Goal: Navigation & Orientation: Find specific page/section

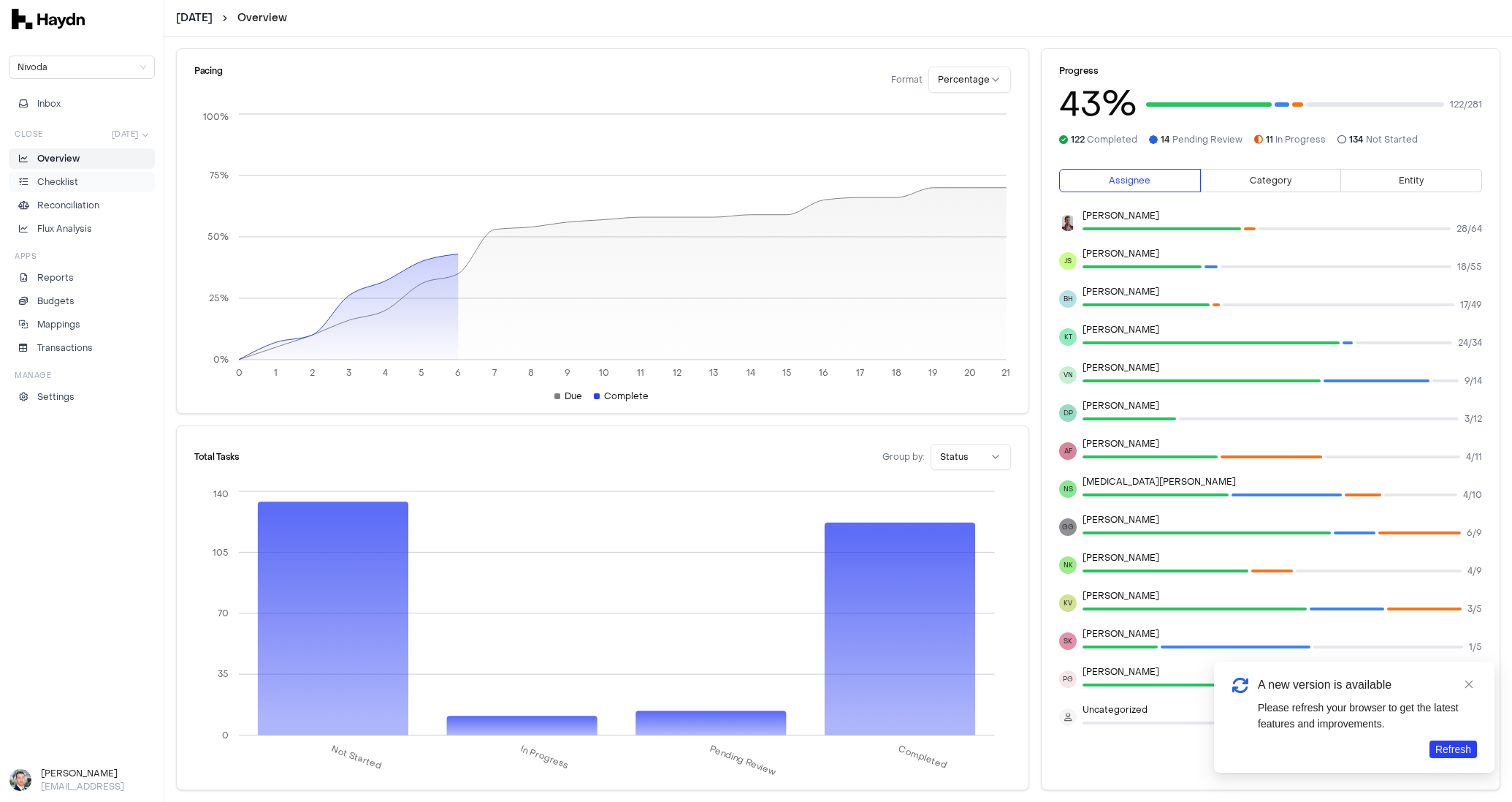
click at [92, 176] on li "Checklist" at bounding box center [82, 181] width 133 height 13
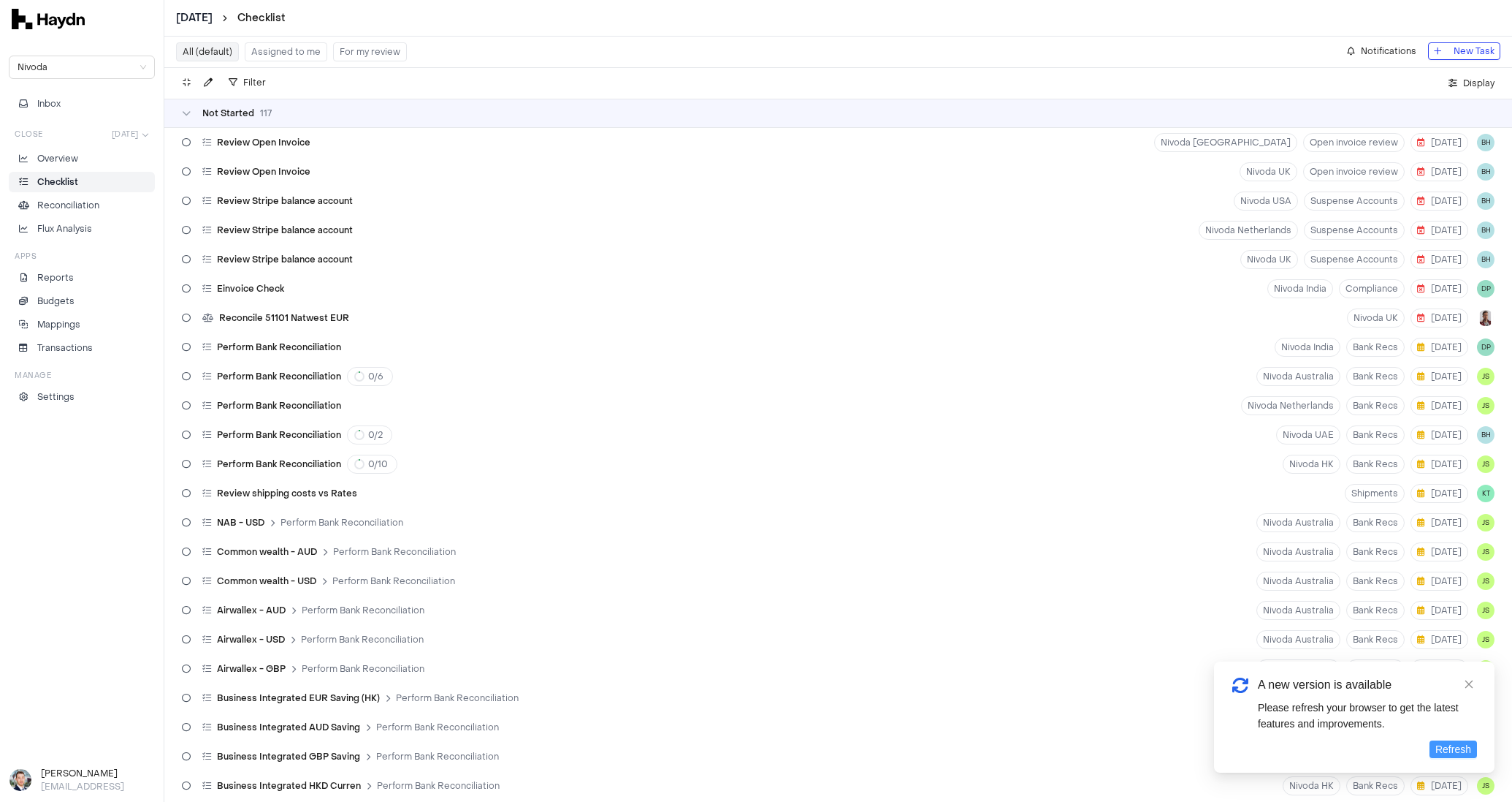
click at [1461, 745] on span "Refresh" at bounding box center [1453, 749] width 36 height 16
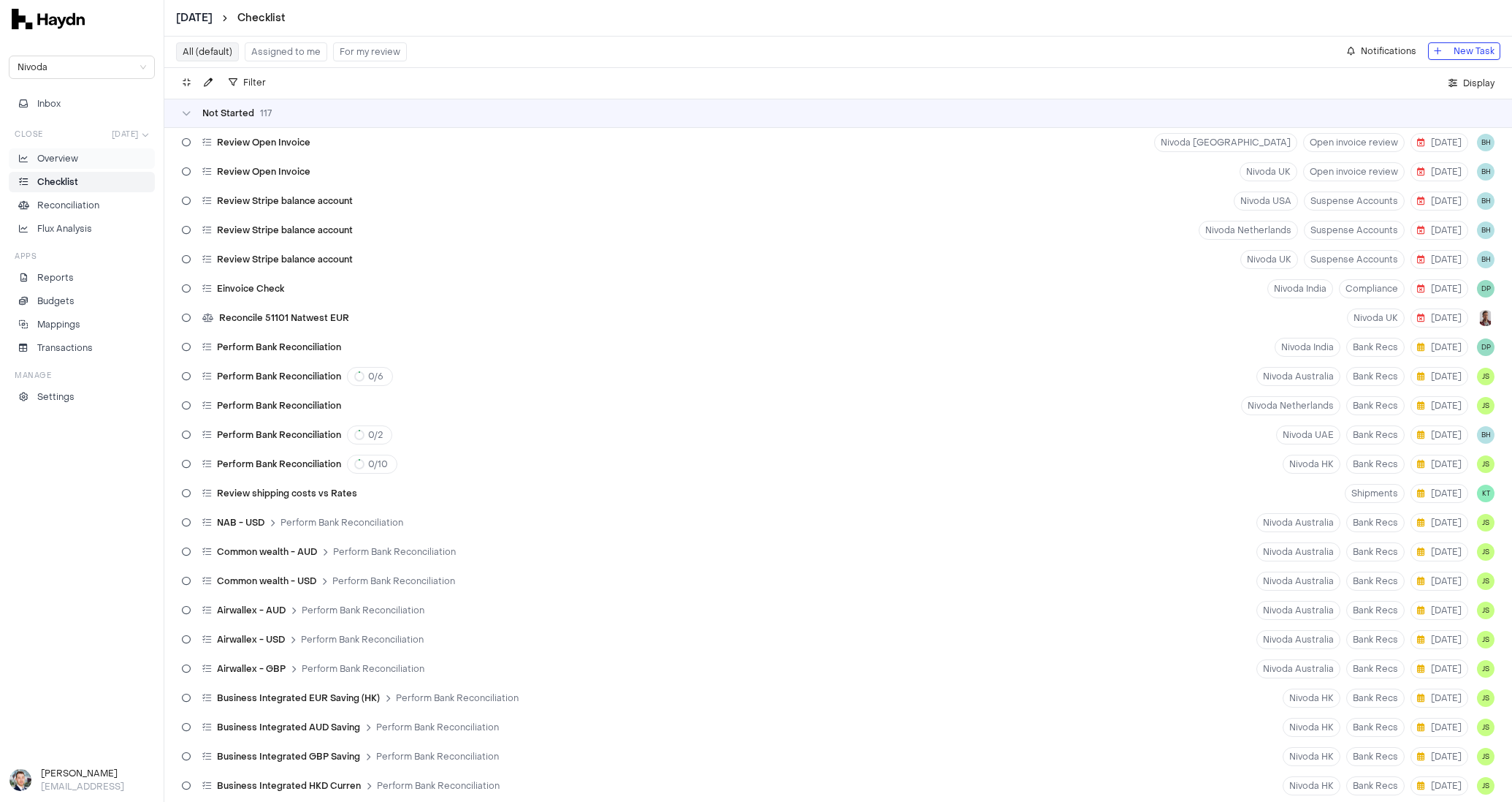
click at [80, 153] on li "Overview" at bounding box center [82, 158] width 133 height 13
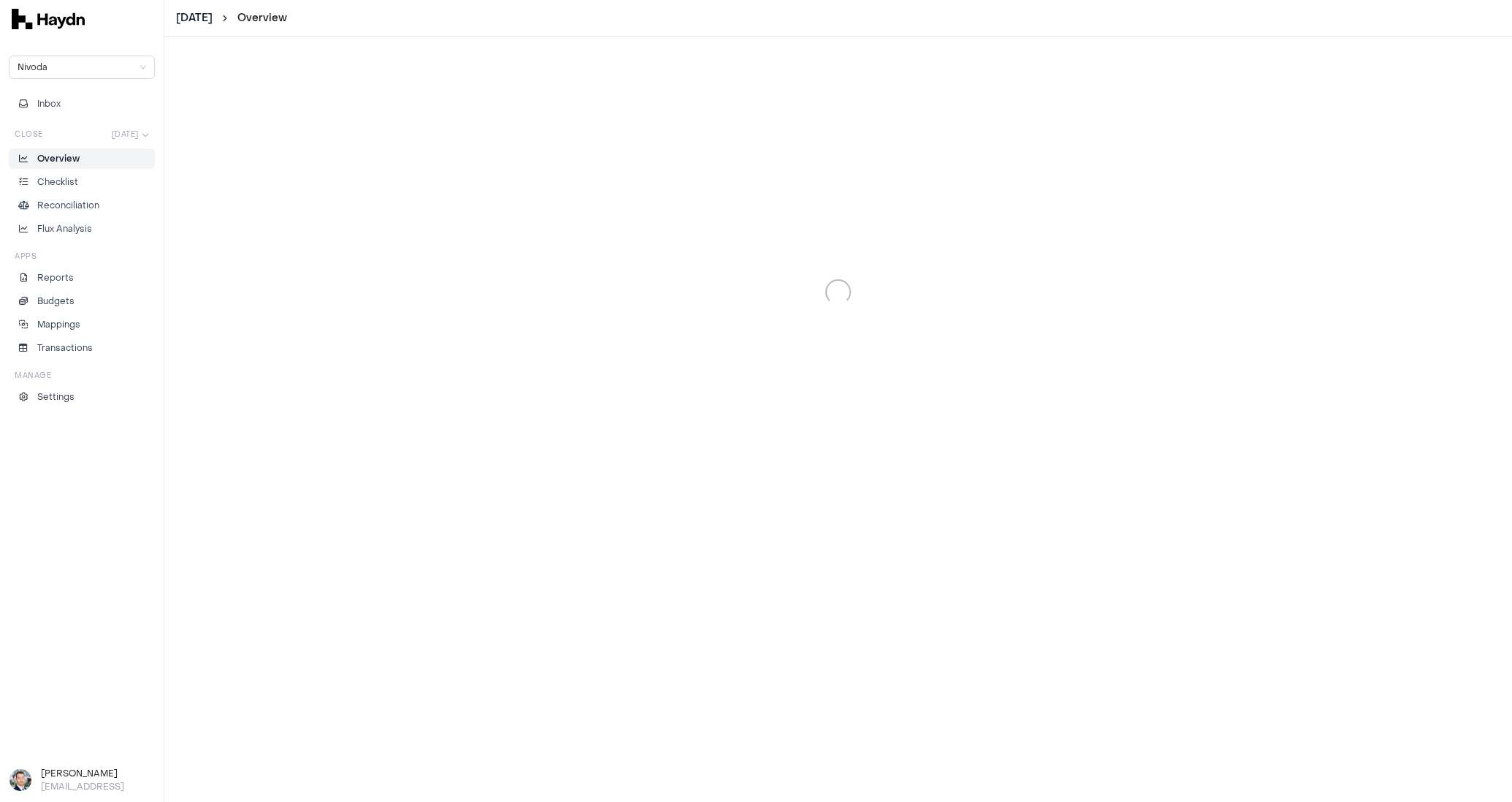
click at [72, 156] on p "Overview" at bounding box center [58, 158] width 43 height 13
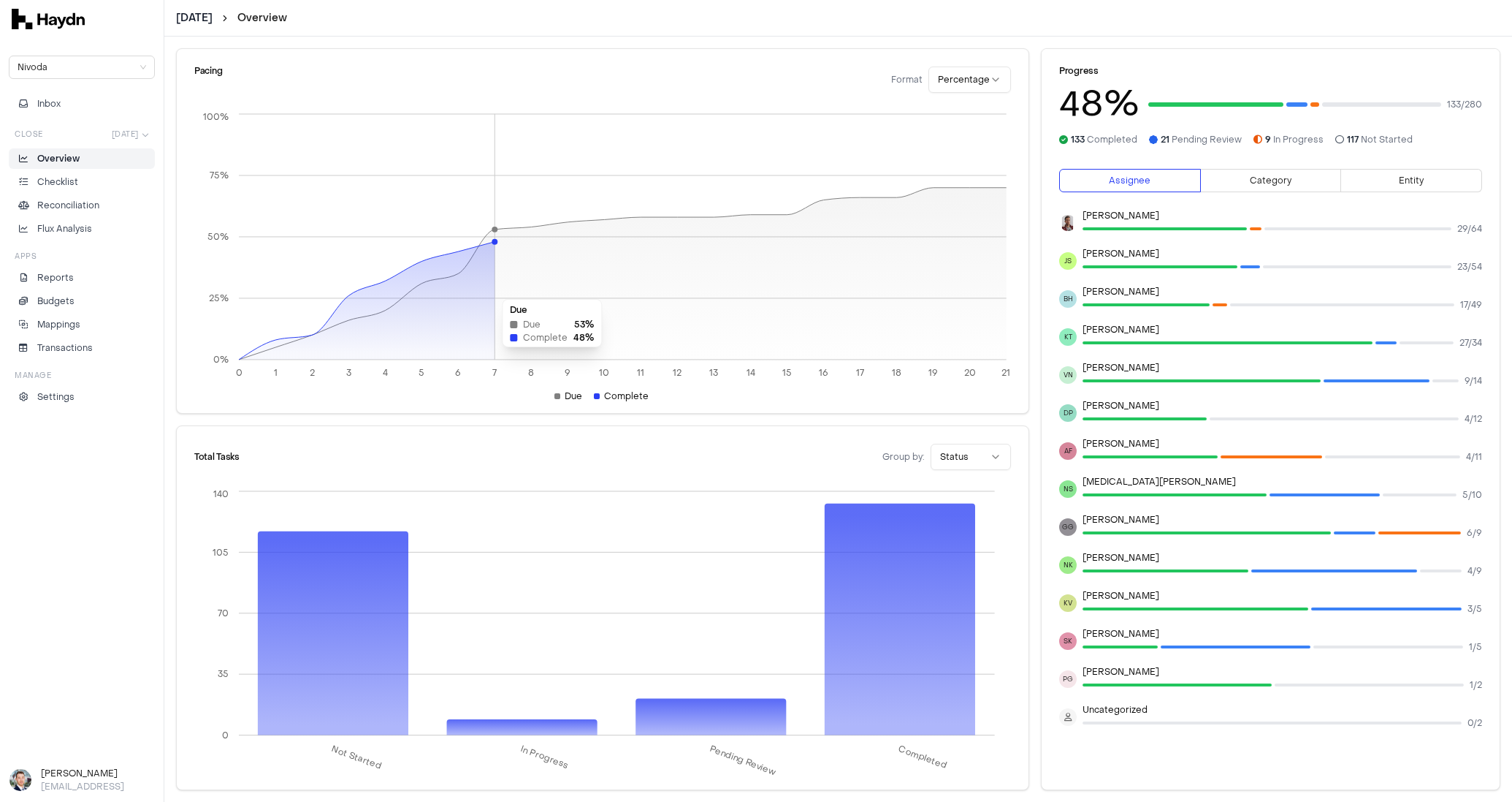
drag, startPoint x: 499, startPoint y: 314, endPoint x: 499, endPoint y: 291, distance: 23.0
click at [499, 291] on icon at bounding box center [622, 273] width 768 height 172
drag, startPoint x: 595, startPoint y: 279, endPoint x: 497, endPoint y: 297, distance: 99.6
click at [497, 297] on icon at bounding box center [622, 273] width 768 height 172
click at [44, 177] on p "Checklist" at bounding box center [58, 181] width 41 height 13
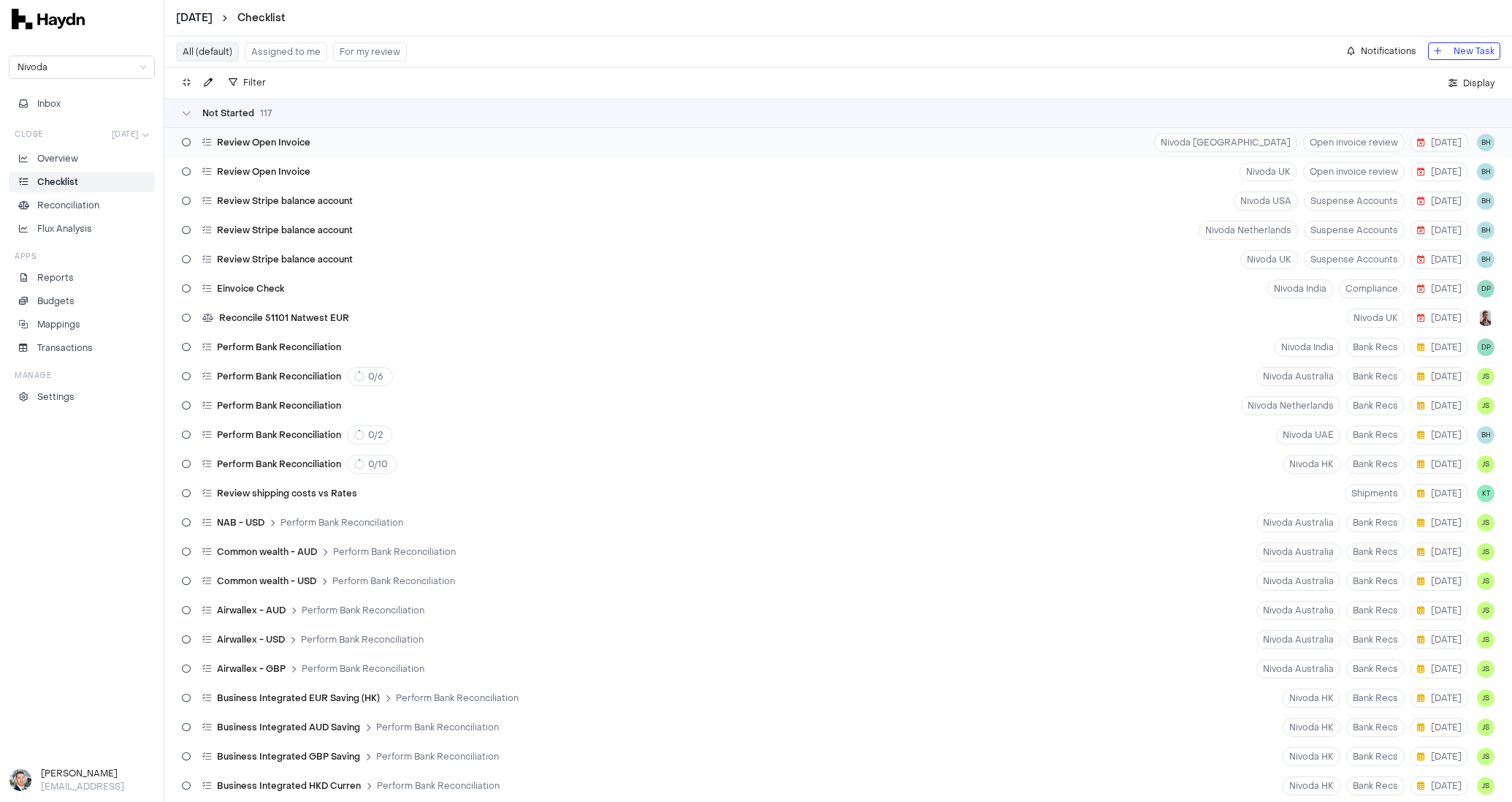
click at [232, 137] on span "Review Open Invoice" at bounding box center [263, 142] width 93 height 11
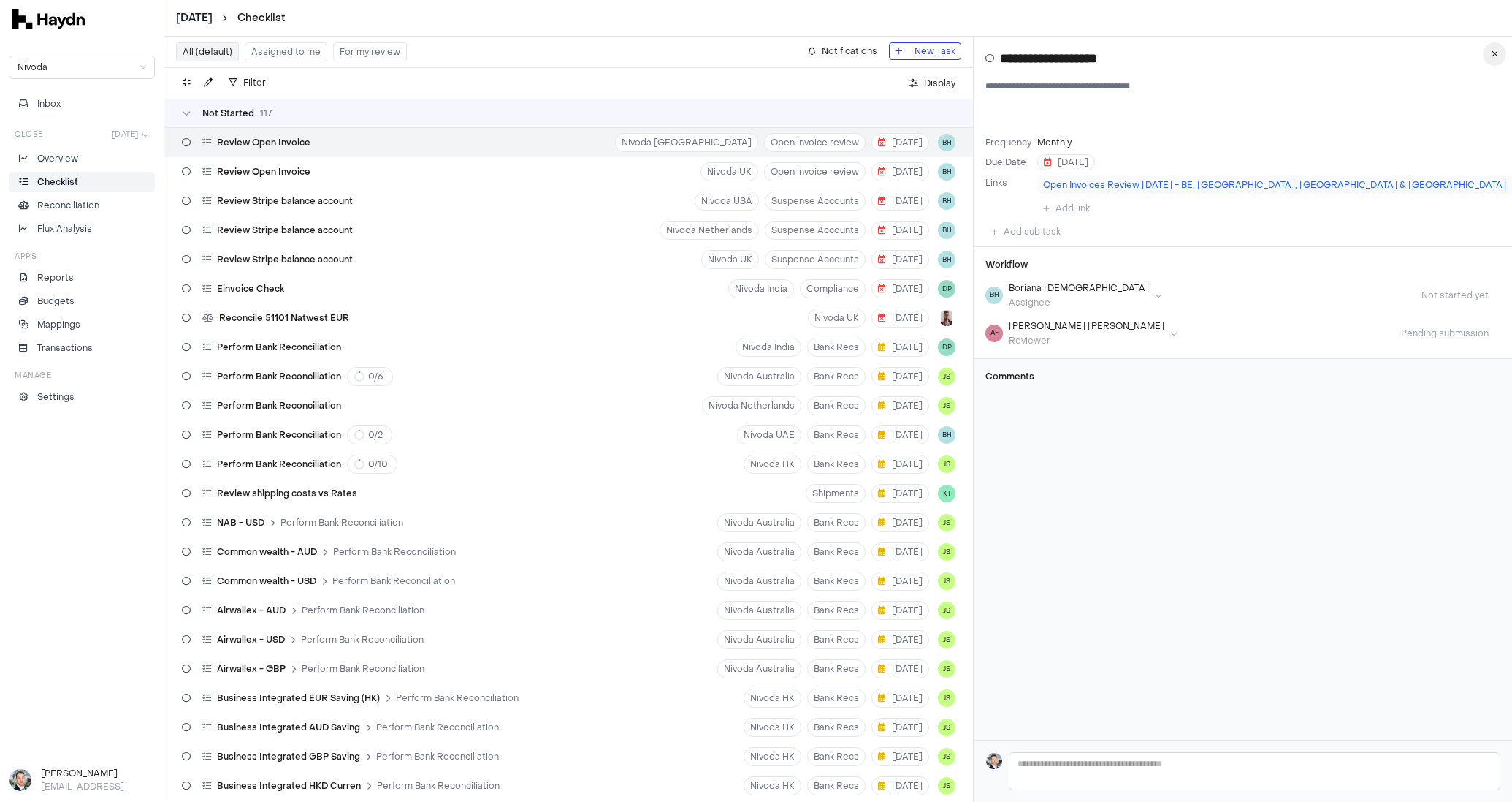
click at [1492, 54] on icon "button" at bounding box center [1495, 54] width 7 height 9
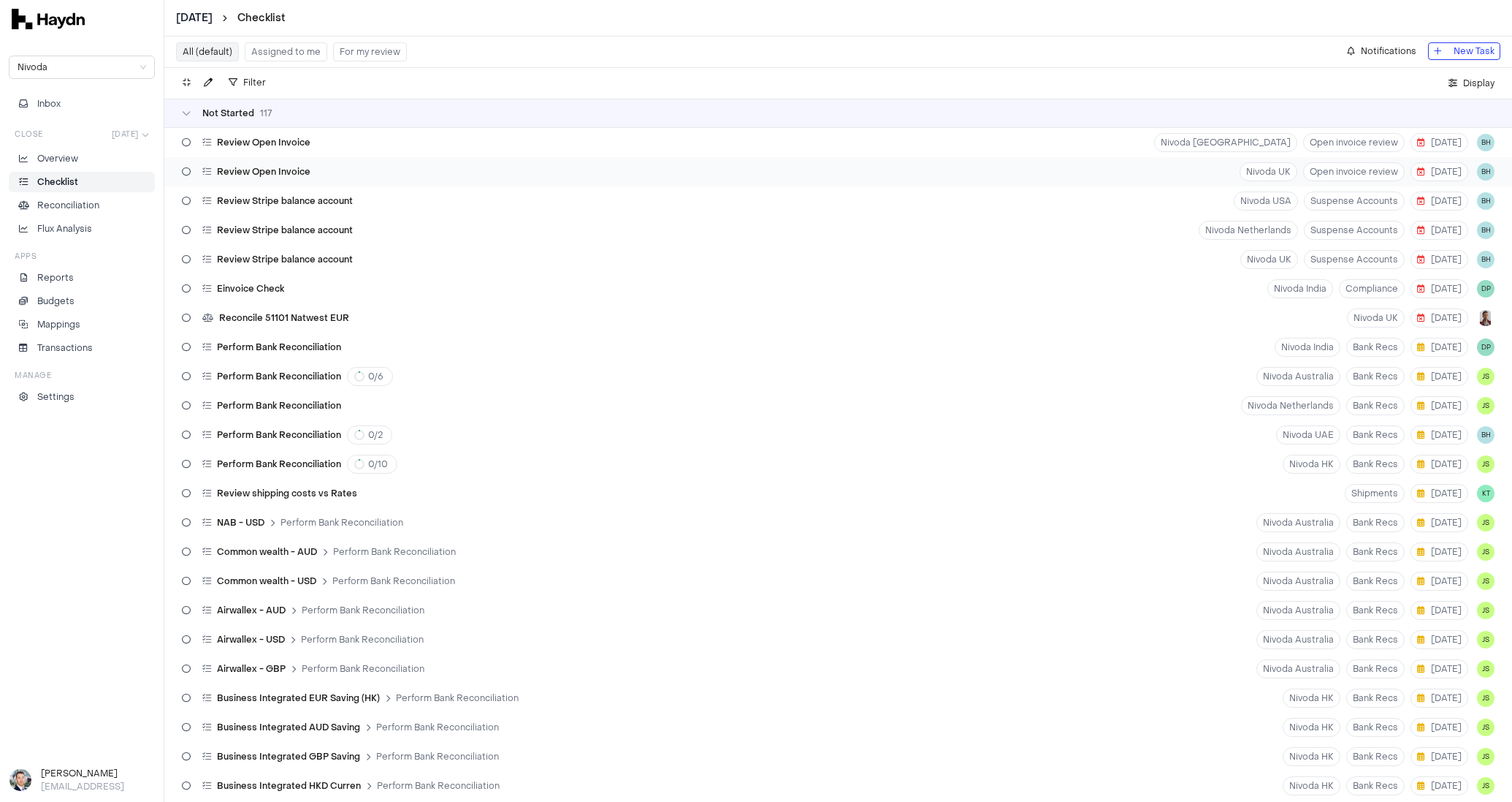
click at [353, 162] on div "Review Open Invoice Nivoda UK Open invoice review 5 Aug BH" at bounding box center [838, 172] width 1348 height 30
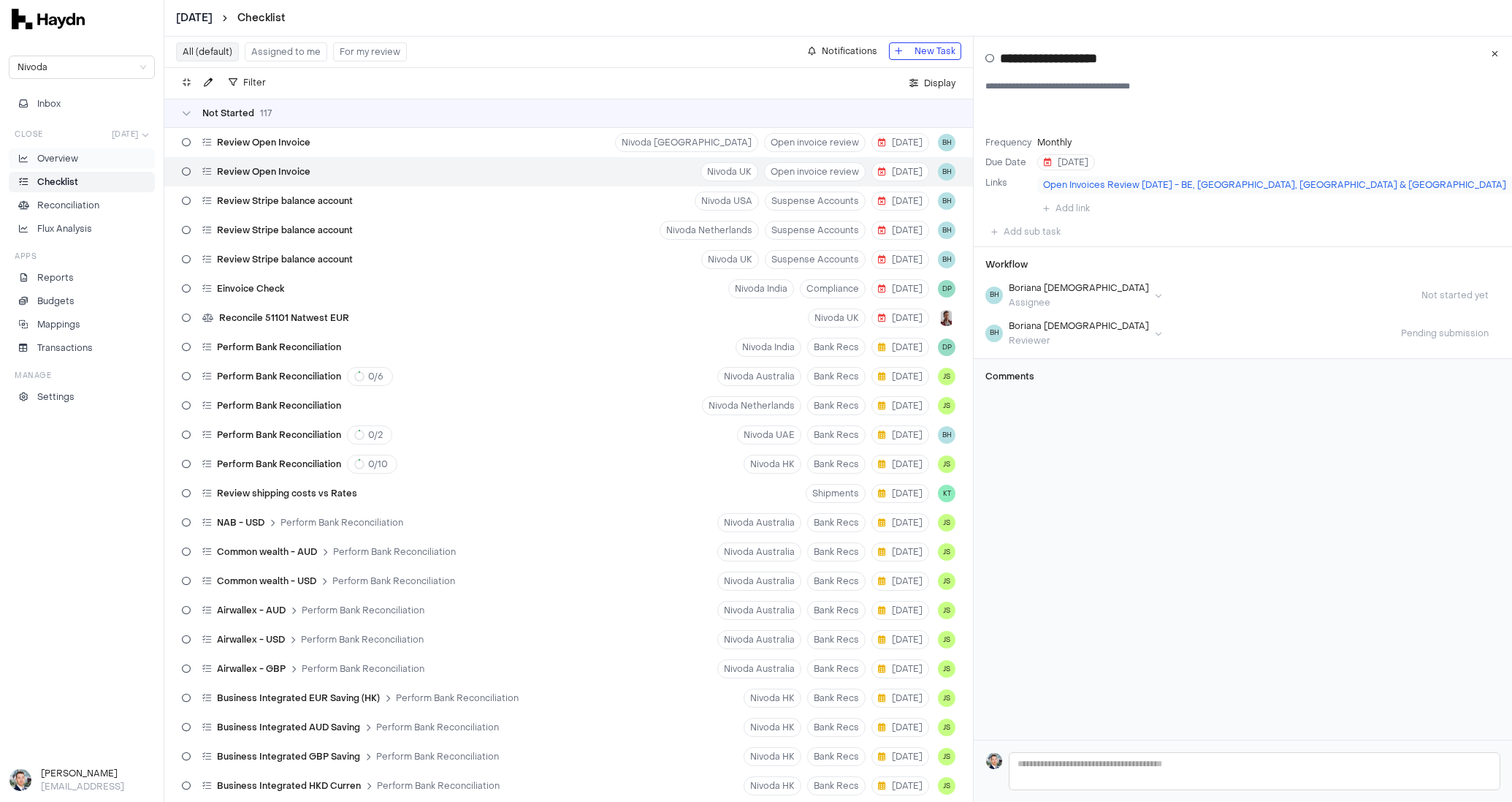
click at [72, 151] on link "Overview" at bounding box center [82, 158] width 146 height 20
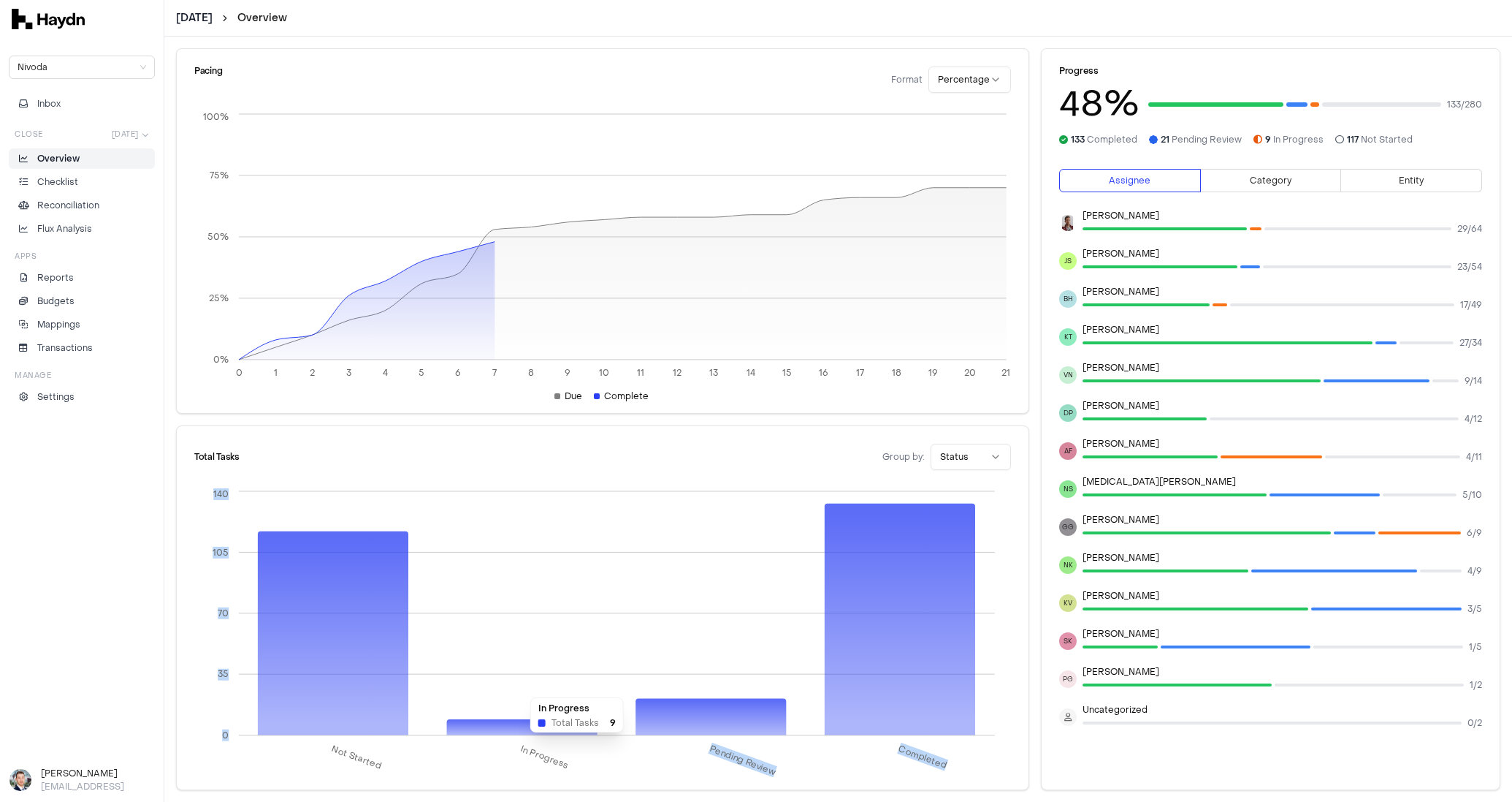
drag, startPoint x: 497, startPoint y: 728, endPoint x: 663, endPoint y: 689, distance: 170.5
click at [663, 689] on icon "Not Started In Progress Pending Review Completed 0 35 70 105 140" at bounding box center [602, 660] width 817 height 346
click at [666, 694] on icon "Not Started In Progress Pending Review Completed 0 35 70 105 140" at bounding box center [602, 660] width 817 height 346
click at [841, 589] on icon at bounding box center [900, 619] width 151 height 232
click at [986, 452] on html "July 2025 Overview Nivoda Inbox Close Jul 2025 Overview Checklist Reconciliatio…" at bounding box center [756, 401] width 1512 height 802
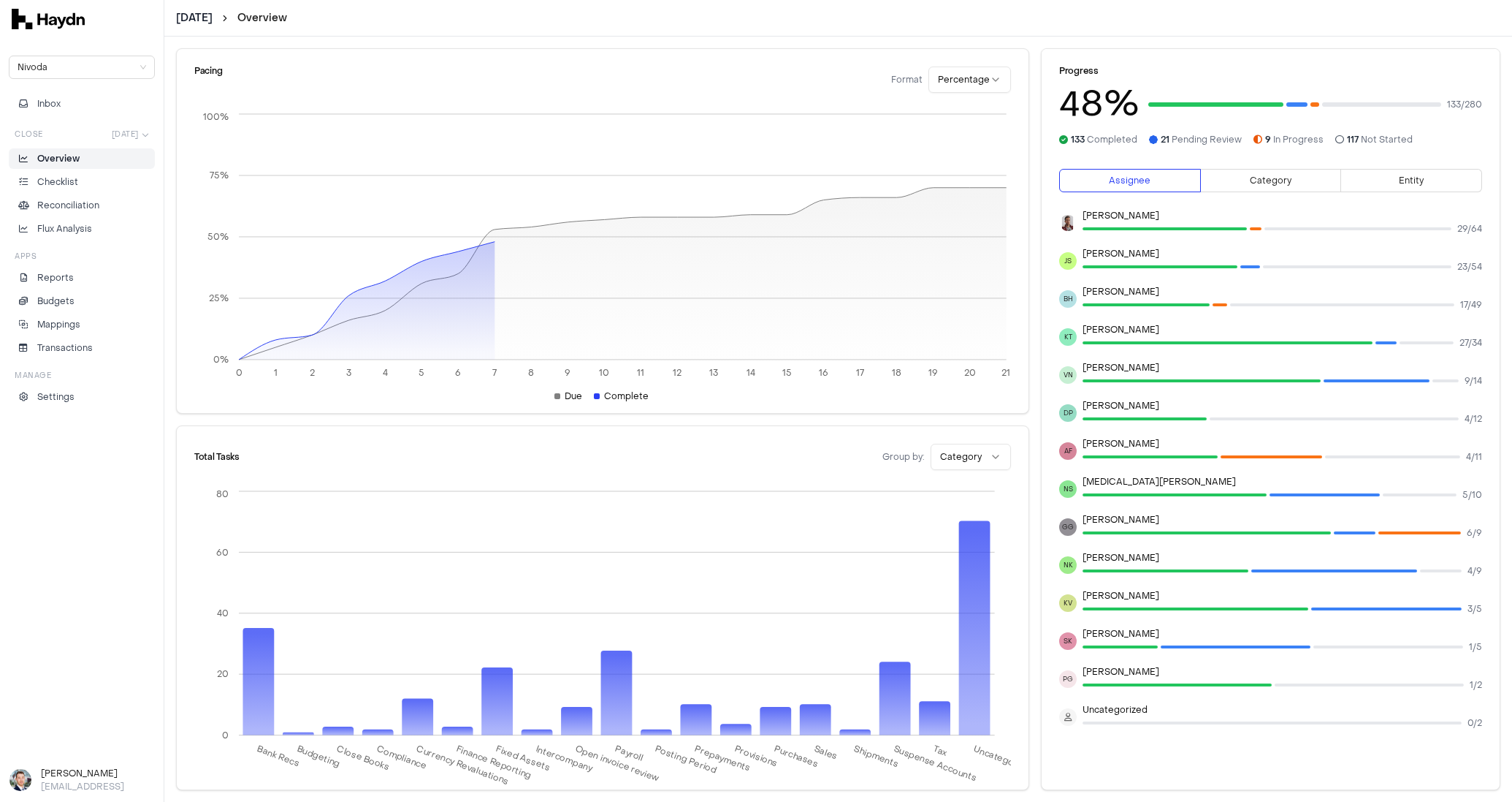
click at [958, 456] on html "July 2025 Overview Nivoda Inbox Close Jul 2025 Overview Checklist Reconciliatio…" at bounding box center [756, 401] width 1512 height 802
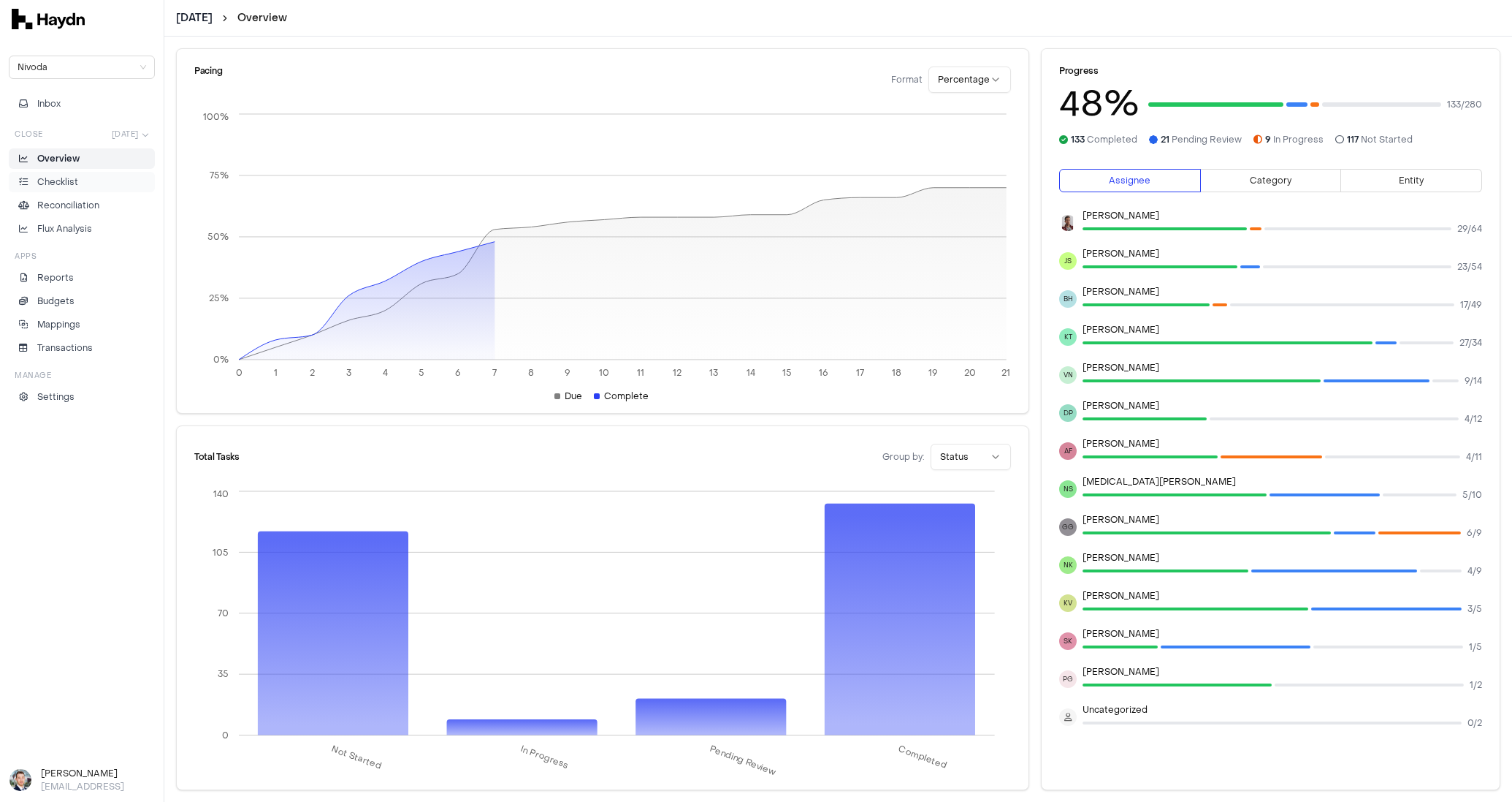
click at [76, 172] on link "Checklist" at bounding box center [82, 181] width 146 height 20
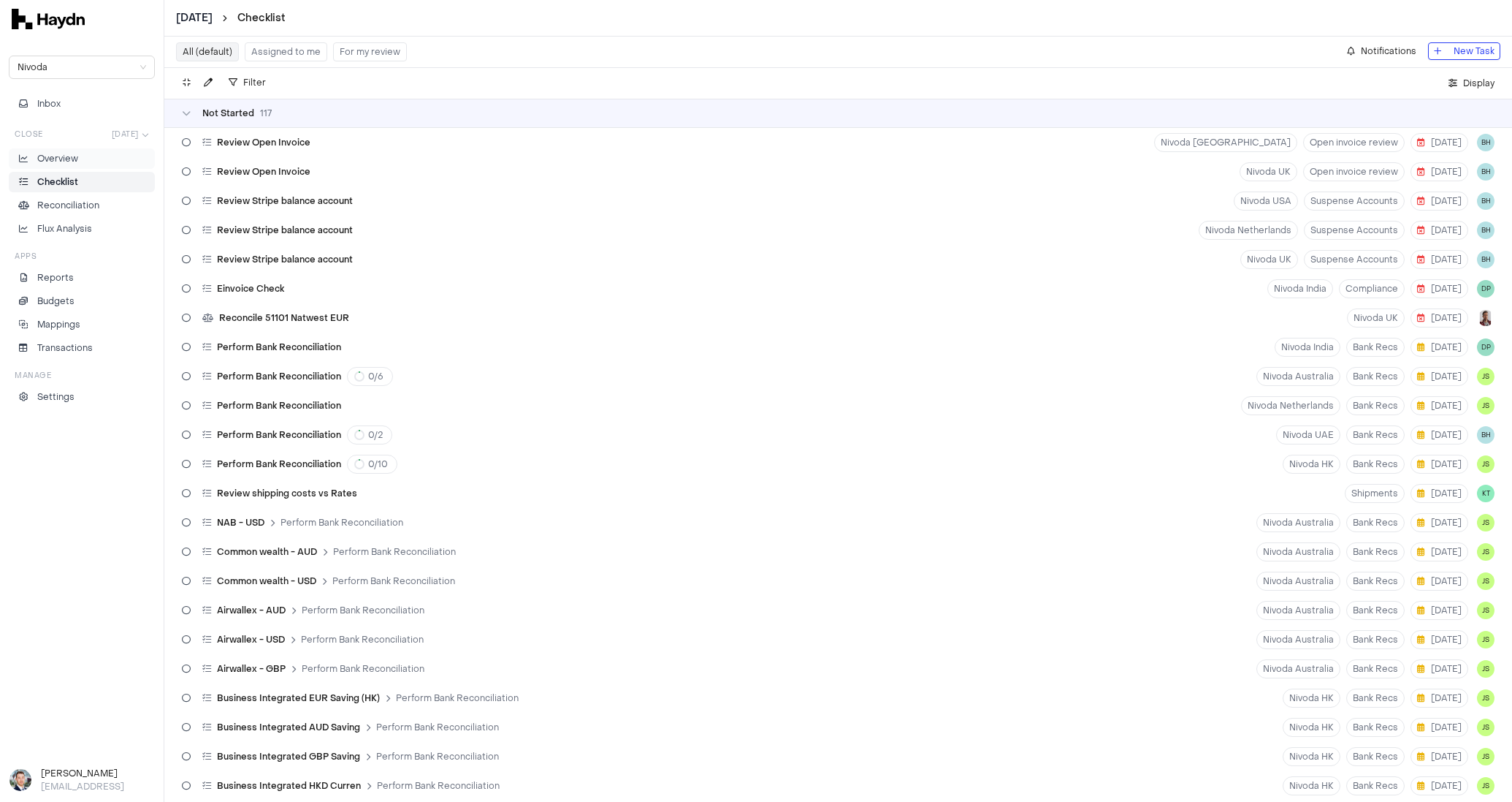
click at [77, 153] on p "Overview" at bounding box center [58, 158] width 41 height 13
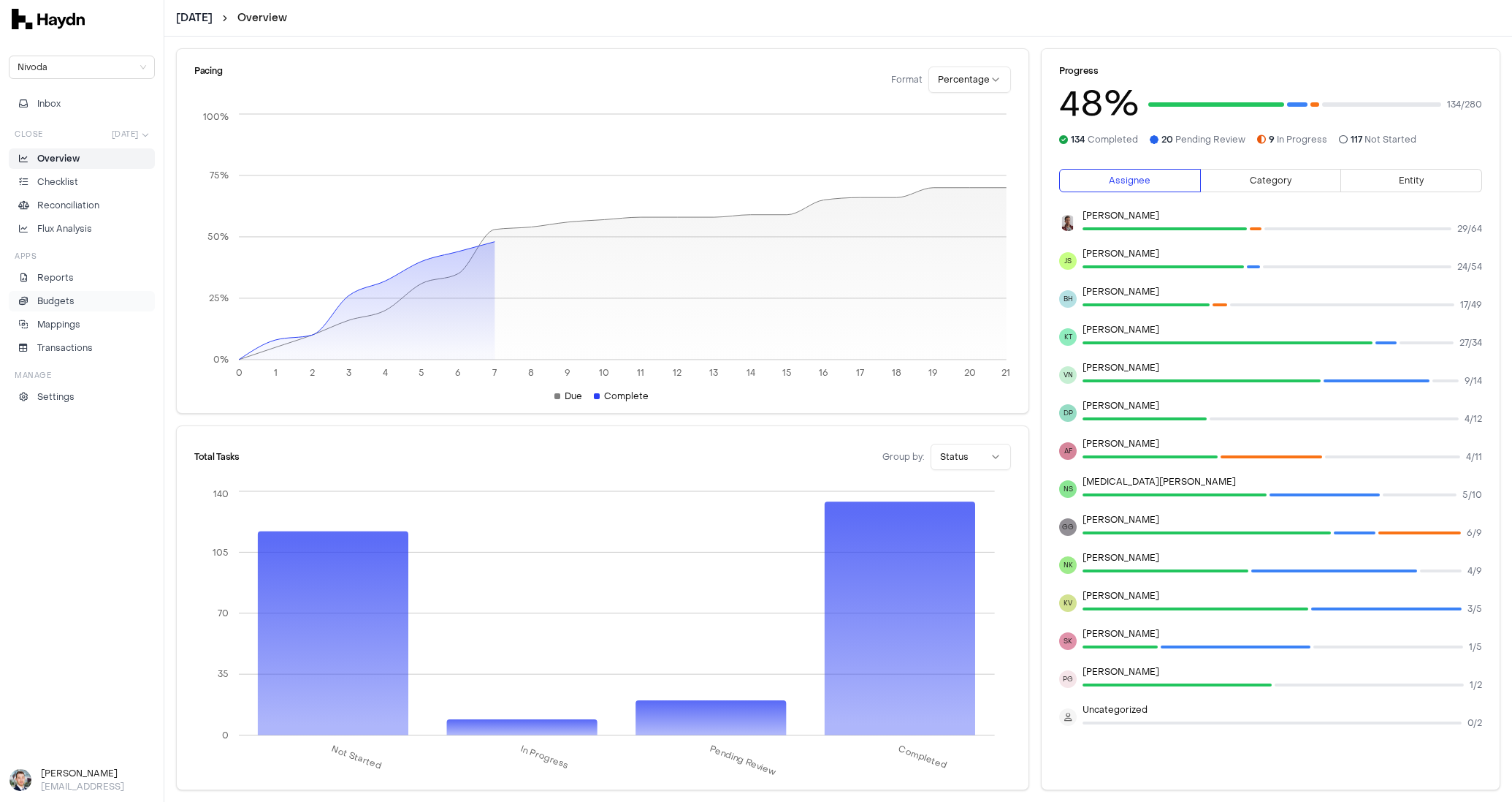
click at [64, 295] on p "Budgets" at bounding box center [56, 301] width 37 height 13
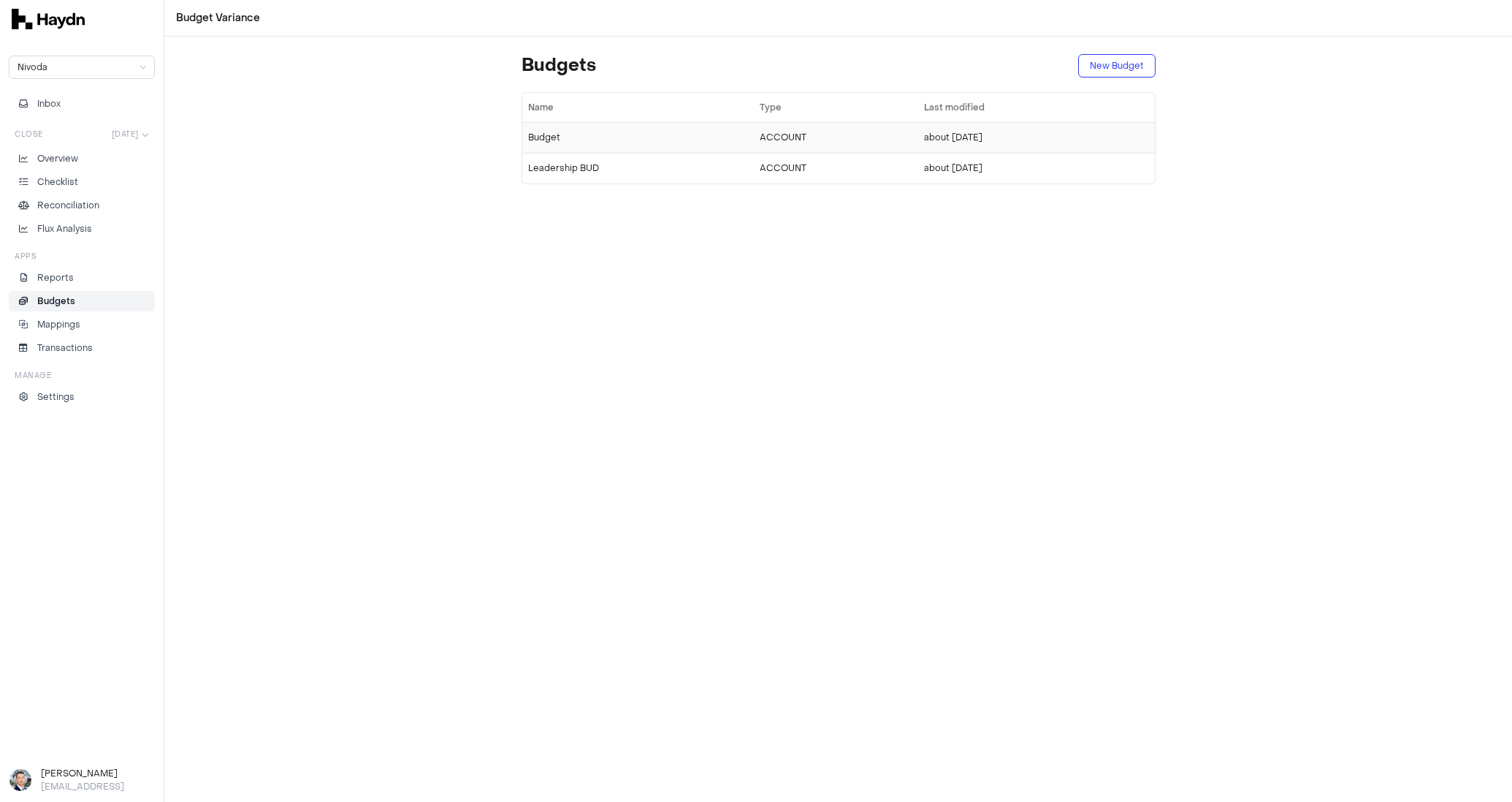
click at [543, 133] on div "Budget" at bounding box center [638, 137] width 220 height 11
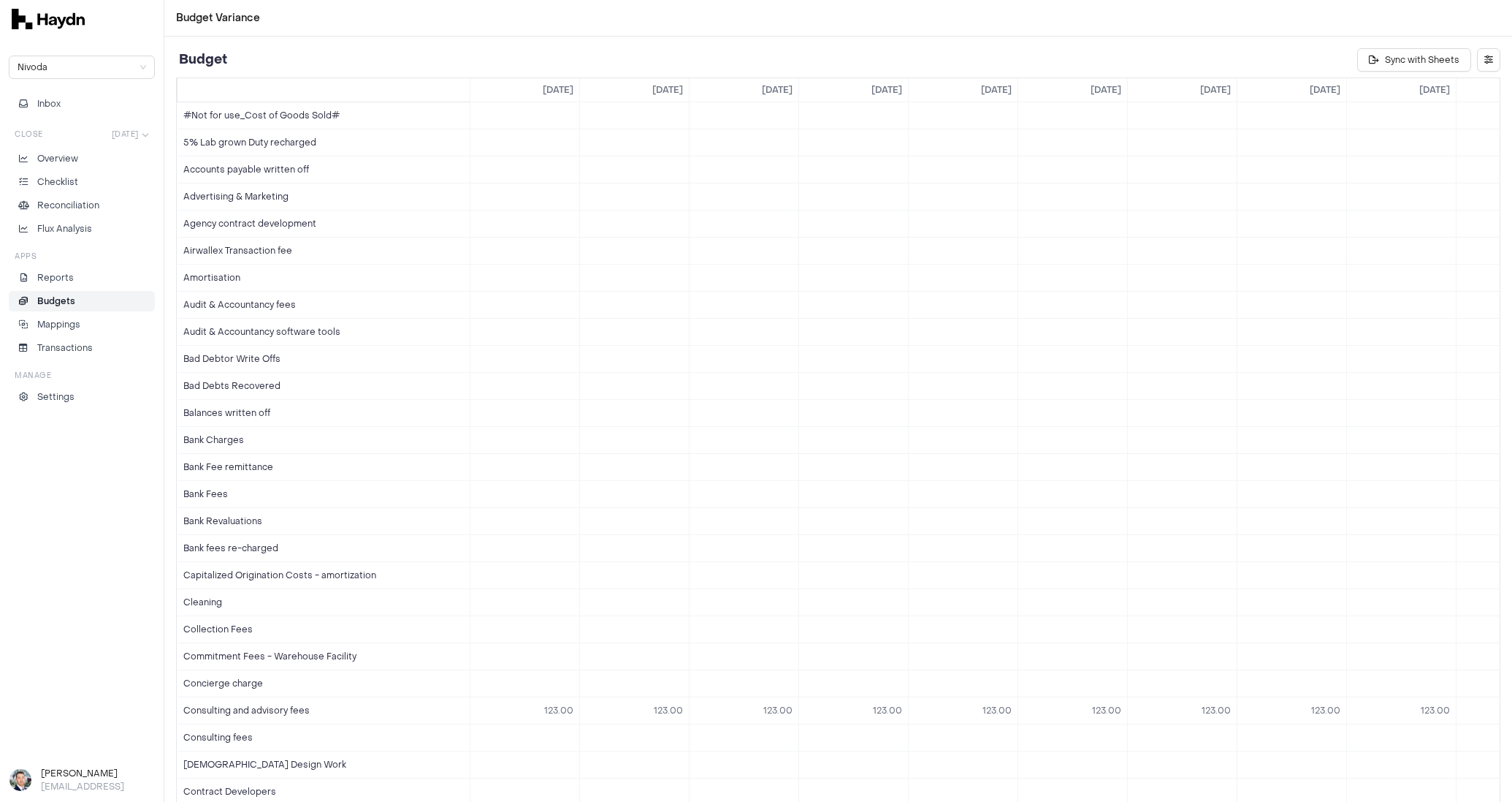
click at [84, 298] on li "Budgets" at bounding box center [82, 301] width 133 height 13
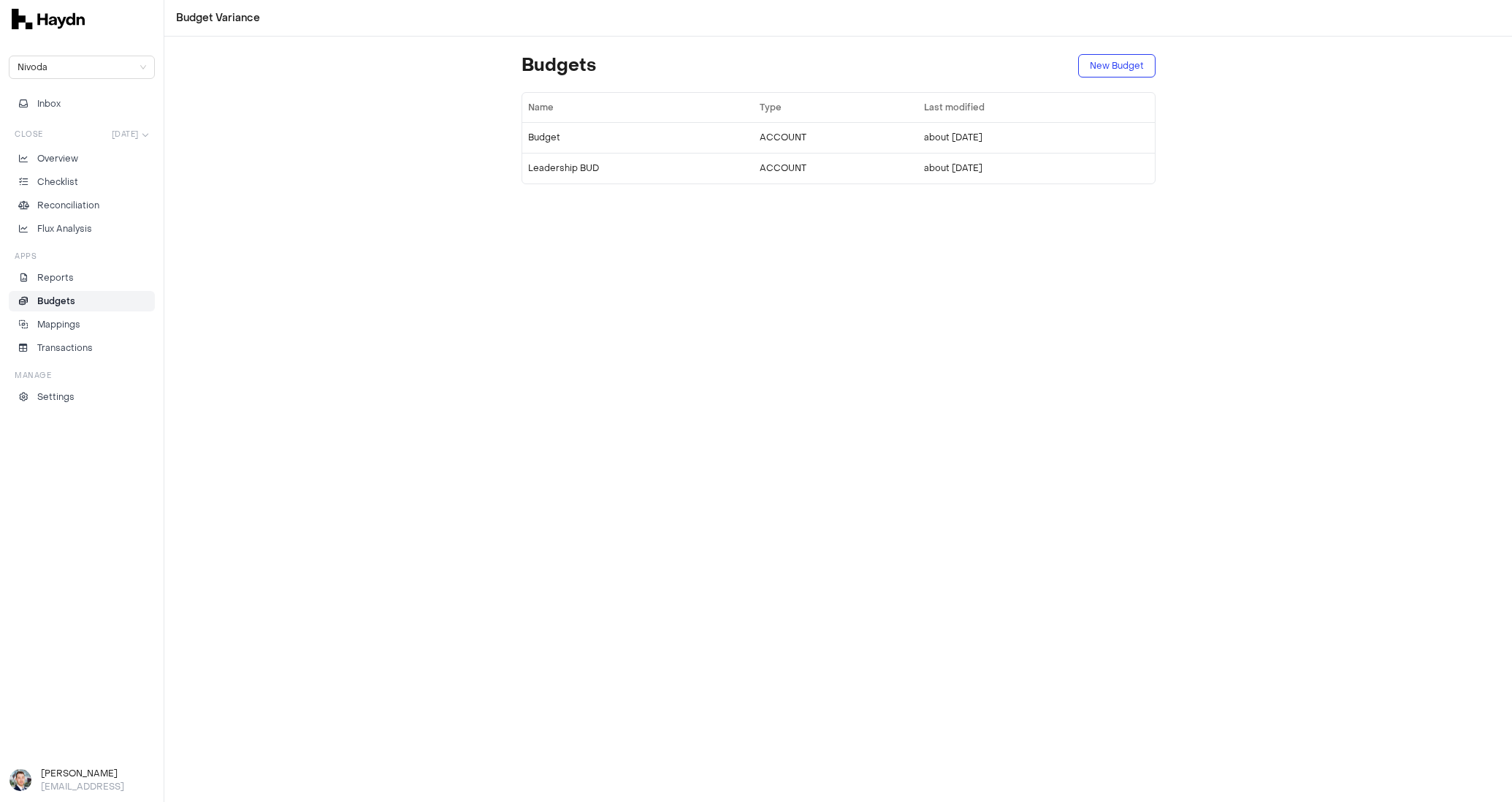
click at [84, 298] on li "Budgets" at bounding box center [82, 301] width 133 height 13
click at [85, 281] on li "Reports" at bounding box center [82, 277] width 133 height 13
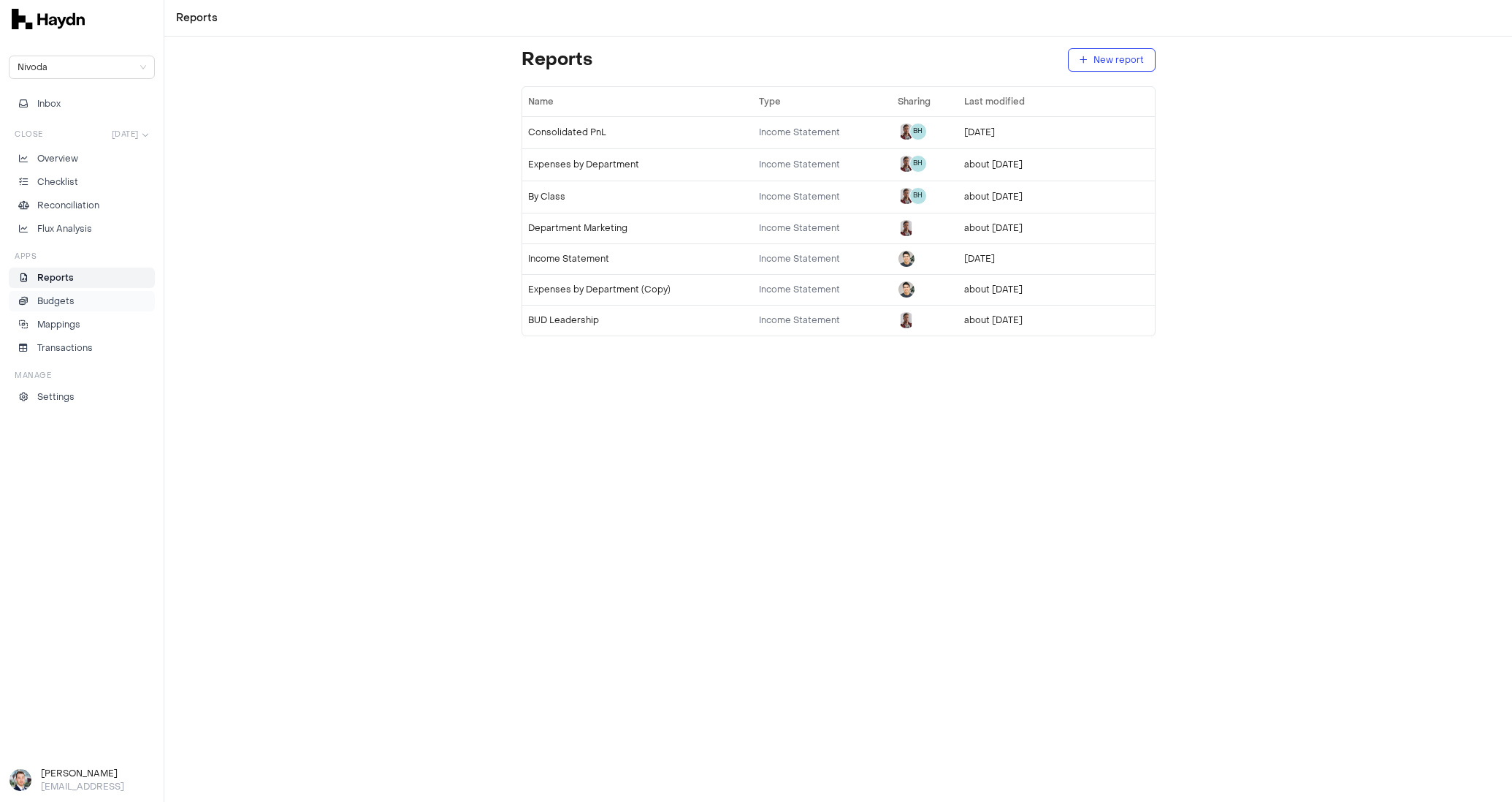
click at [76, 295] on li "Budgets" at bounding box center [82, 301] width 133 height 13
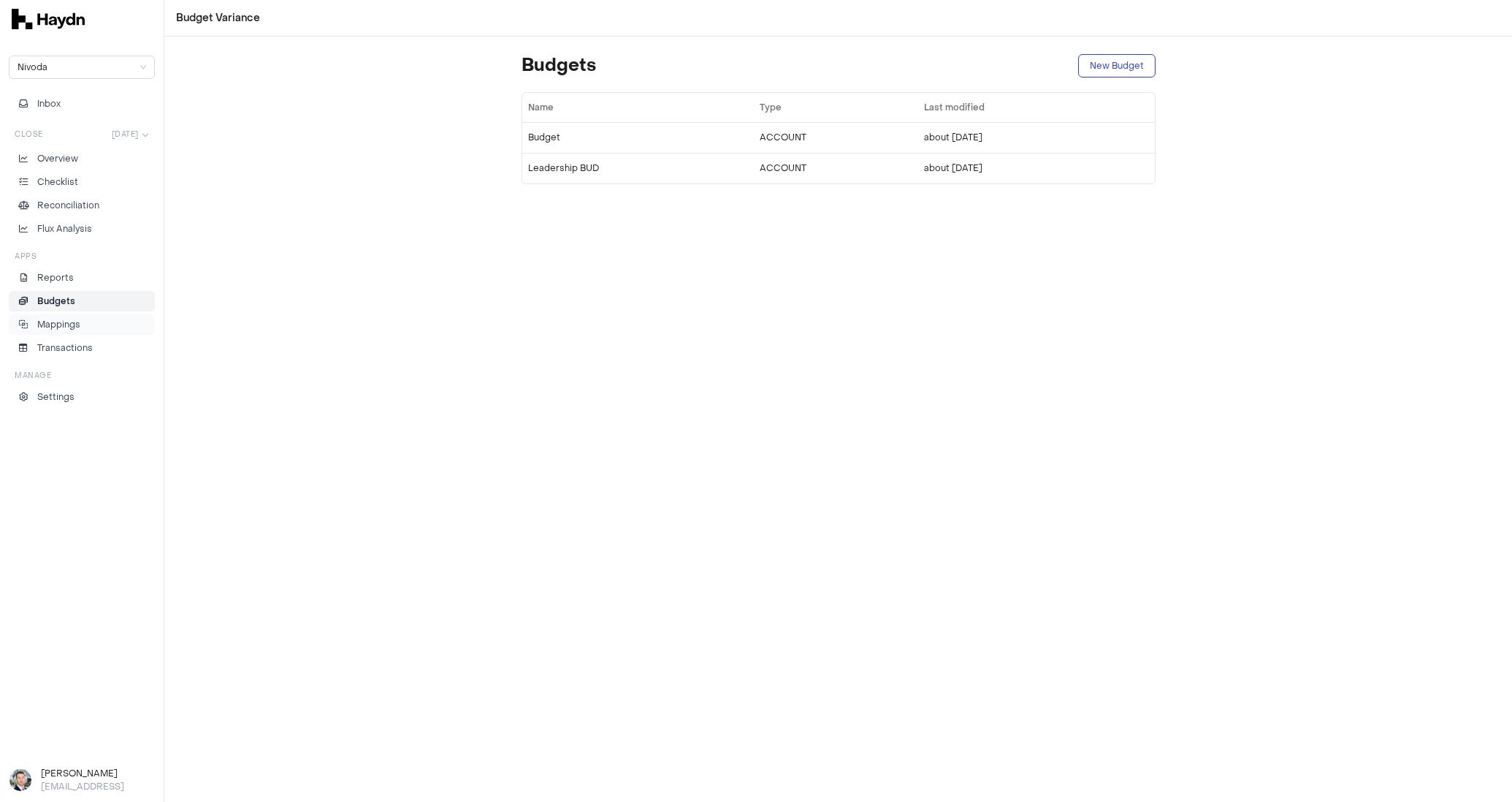
click at [78, 323] on p "Mappings" at bounding box center [58, 324] width 43 height 13
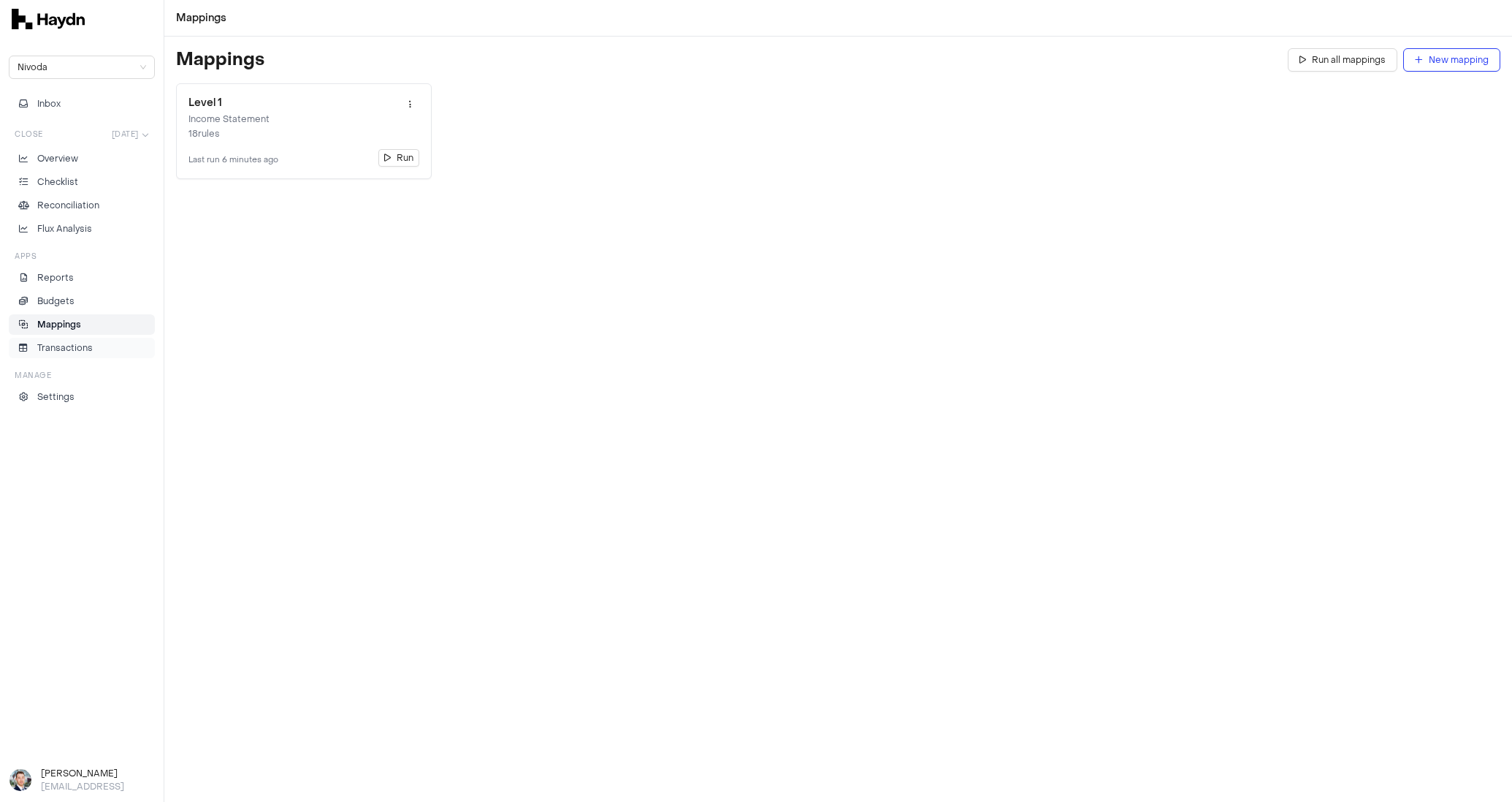
click at [70, 341] on p "Transactions" at bounding box center [65, 347] width 56 height 13
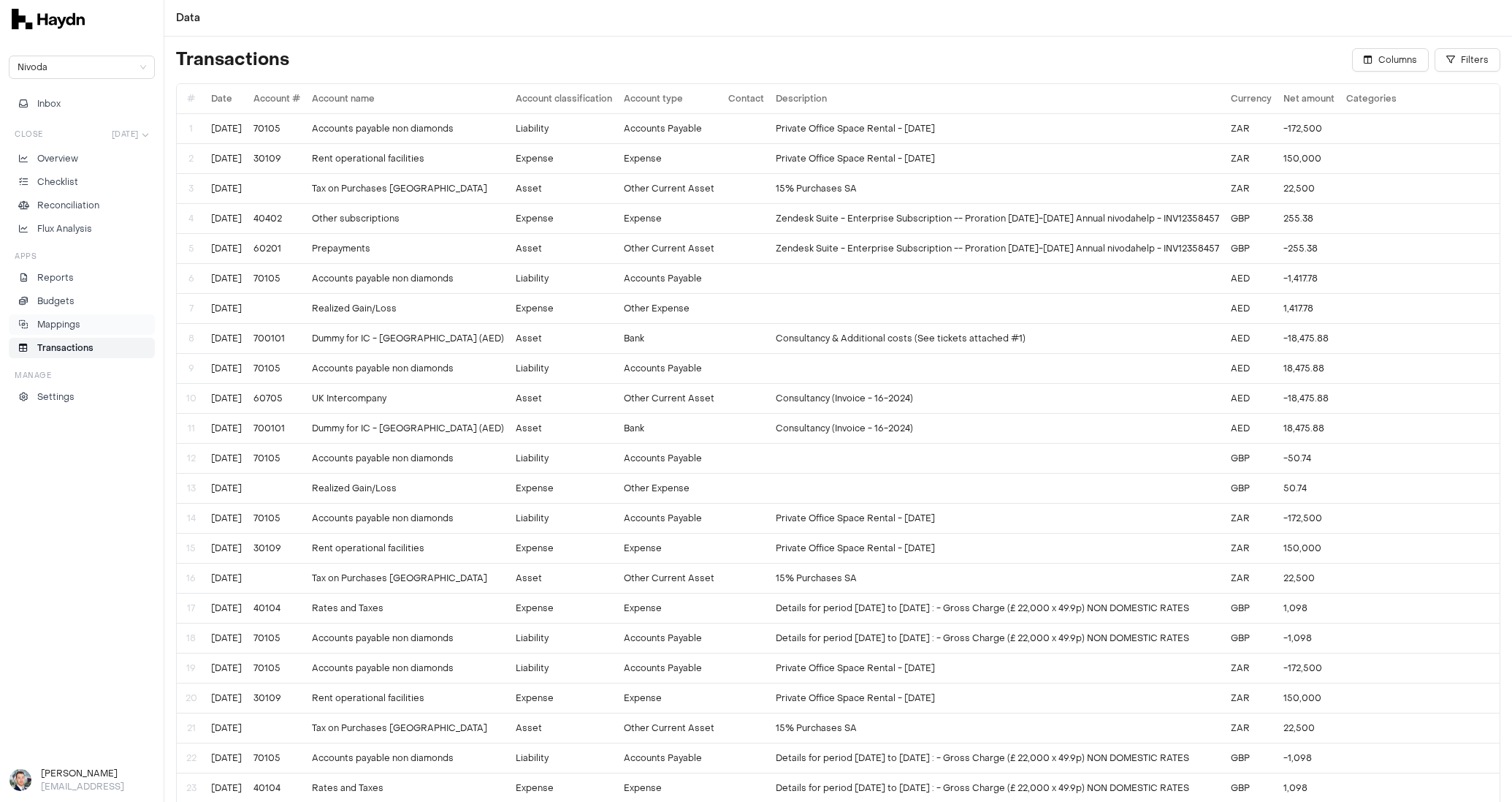
click at [72, 320] on p "Mappings" at bounding box center [58, 324] width 43 height 13
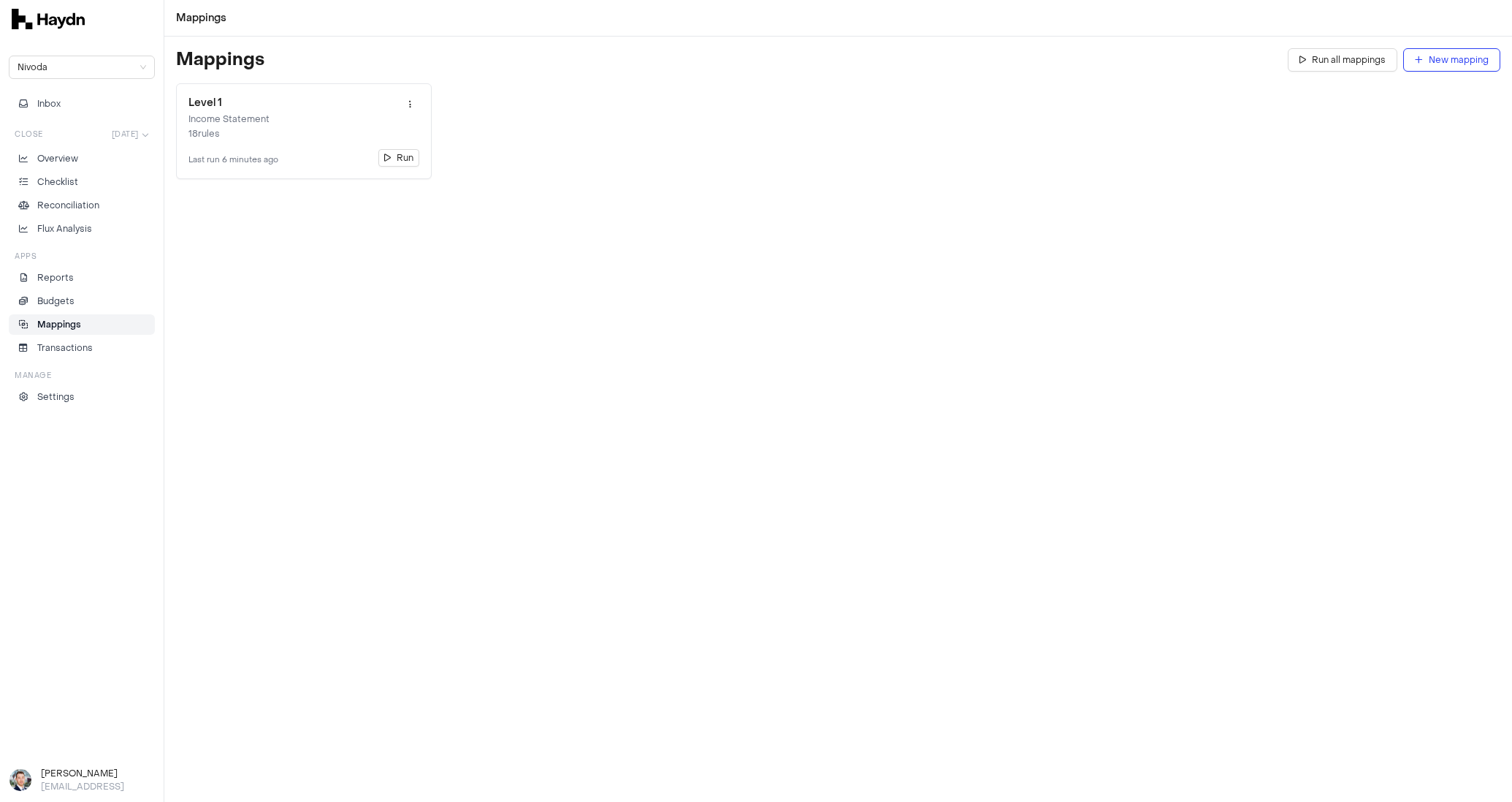
drag, startPoint x: 75, startPoint y: 341, endPoint x: 74, endPoint y: 332, distance: 9.1
click at [75, 341] on p "Transactions" at bounding box center [65, 347] width 56 height 13
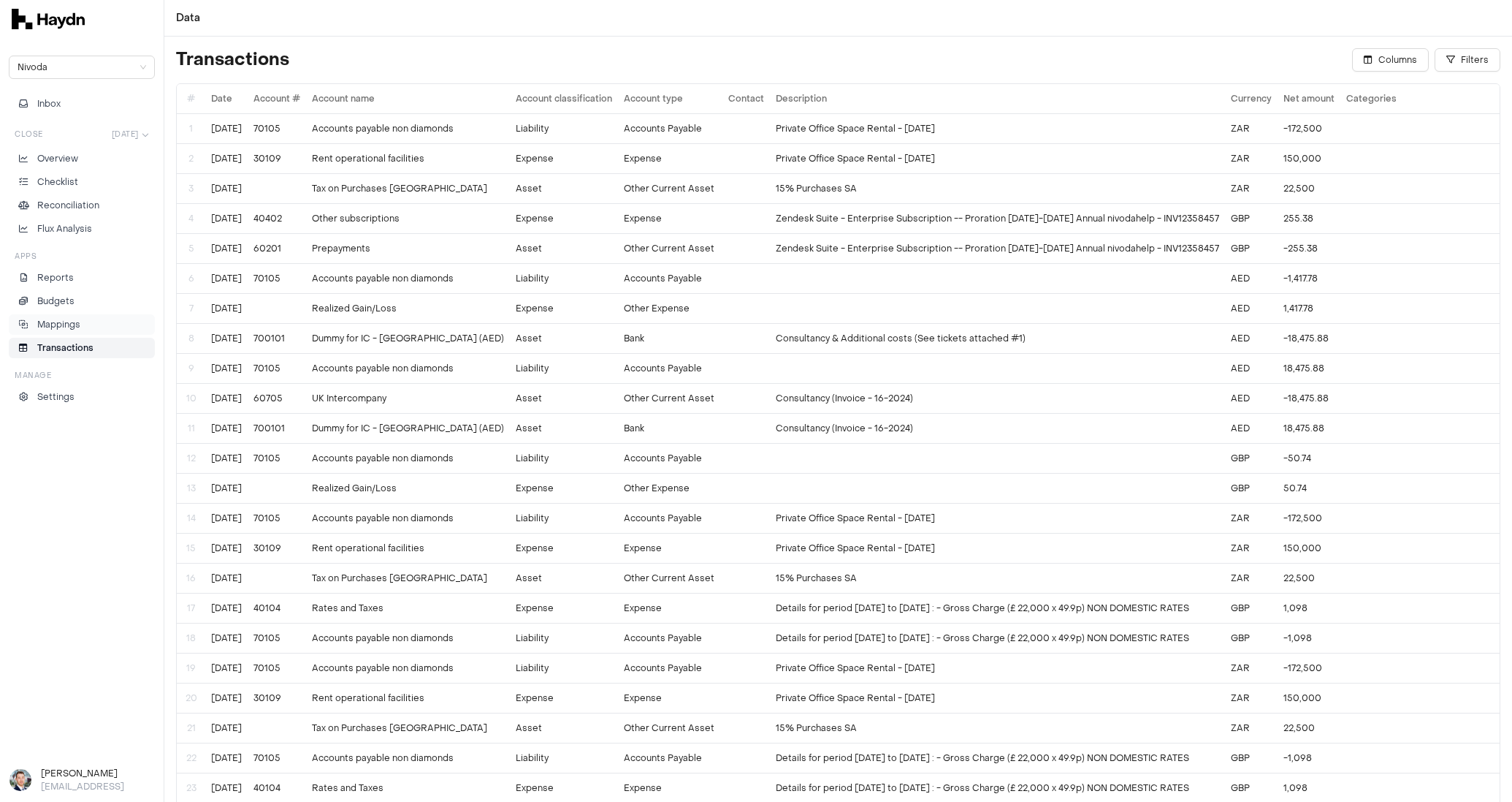
click at [73, 318] on p "Mappings" at bounding box center [58, 324] width 43 height 13
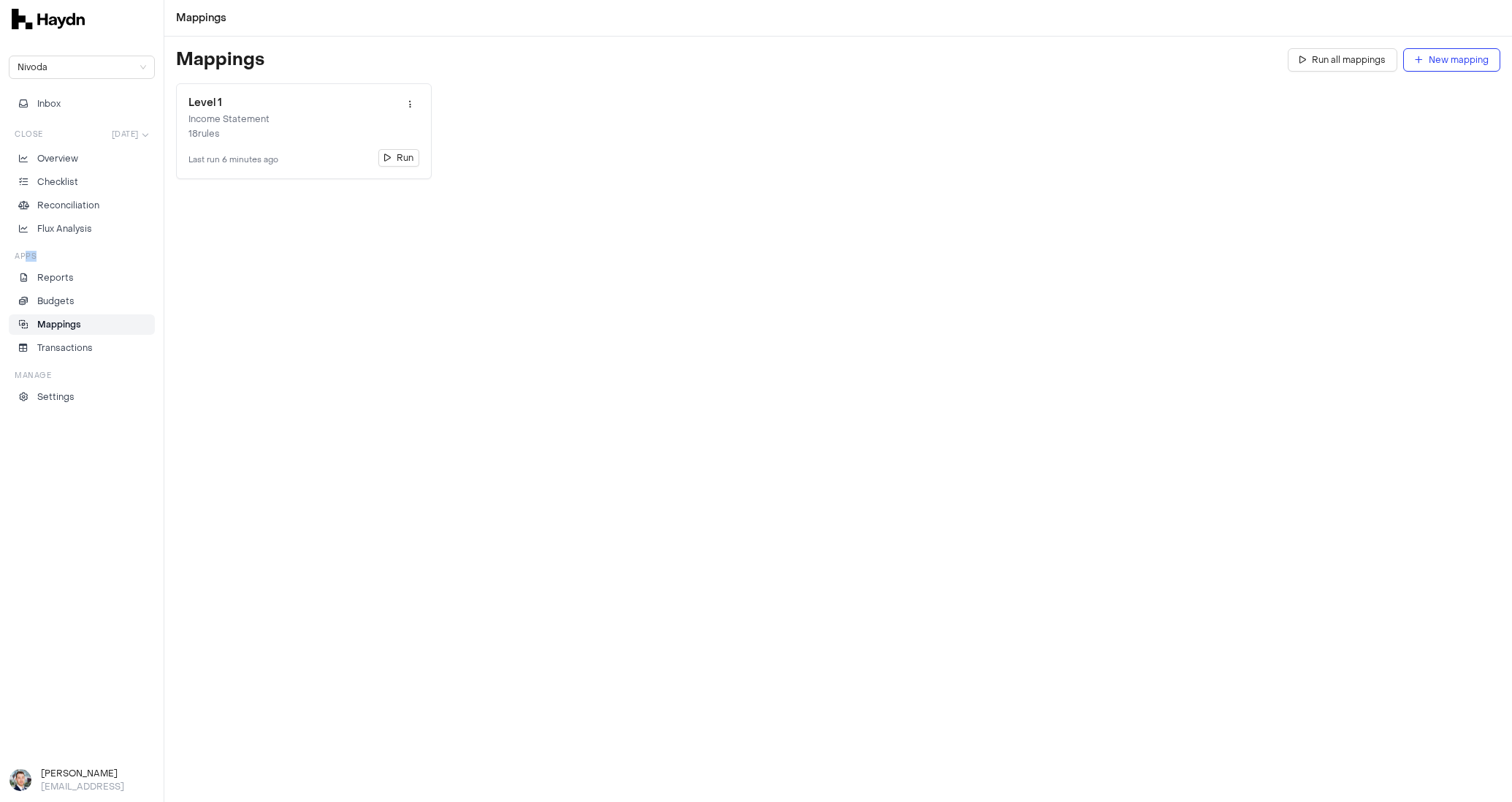
drag, startPoint x: 23, startPoint y: 256, endPoint x: 54, endPoint y: 254, distance: 31.1
click at [54, 254] on div "Apps" at bounding box center [82, 256] width 146 height 11
drag, startPoint x: 44, startPoint y: 252, endPoint x: 69, endPoint y: 248, distance: 25.3
click at [69, 251] on div "Apps" at bounding box center [82, 256] width 146 height 11
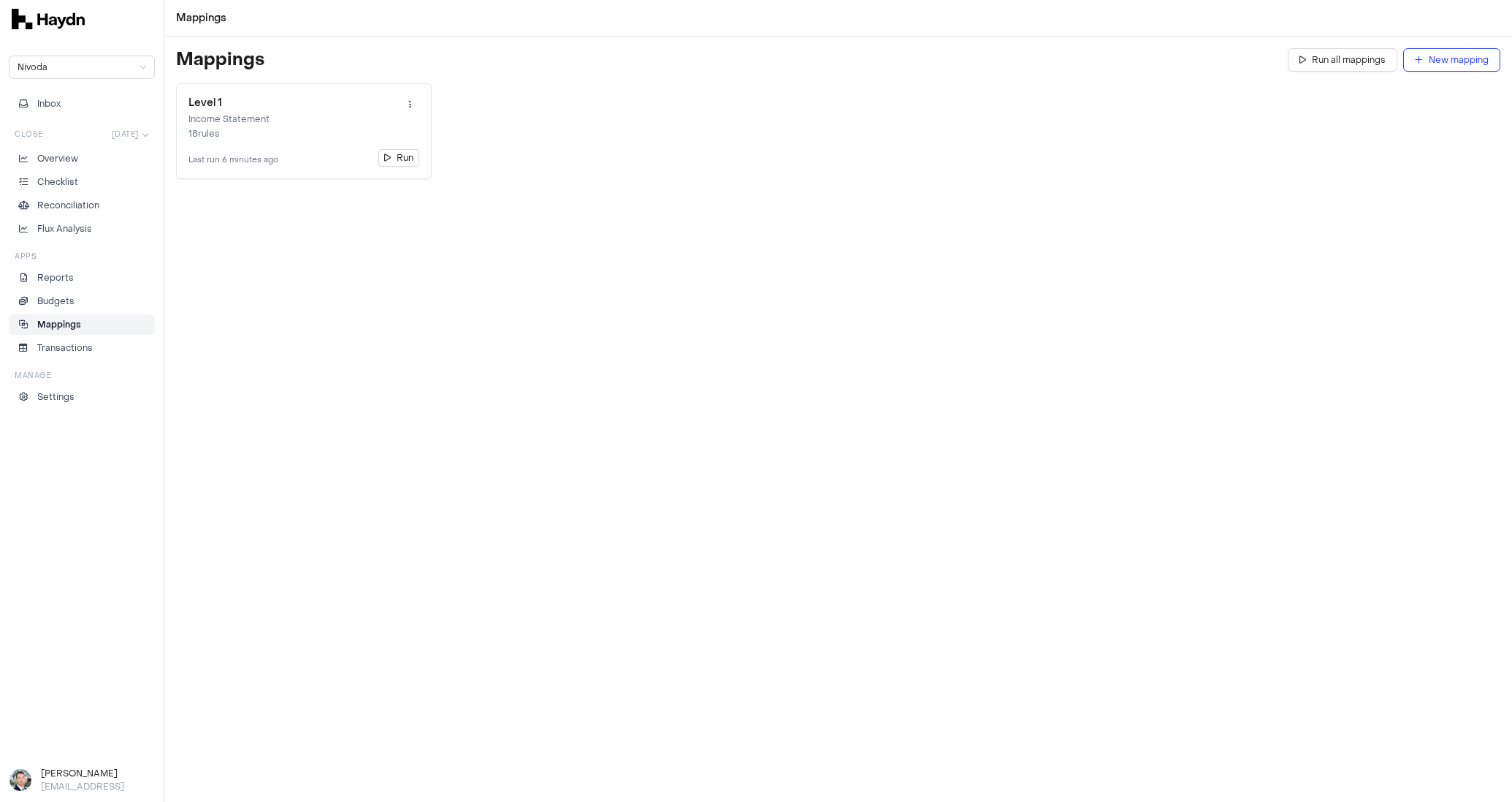
click at [69, 251] on div "Apps" at bounding box center [82, 256] width 146 height 11
click at [64, 299] on p "Budgets" at bounding box center [56, 301] width 37 height 13
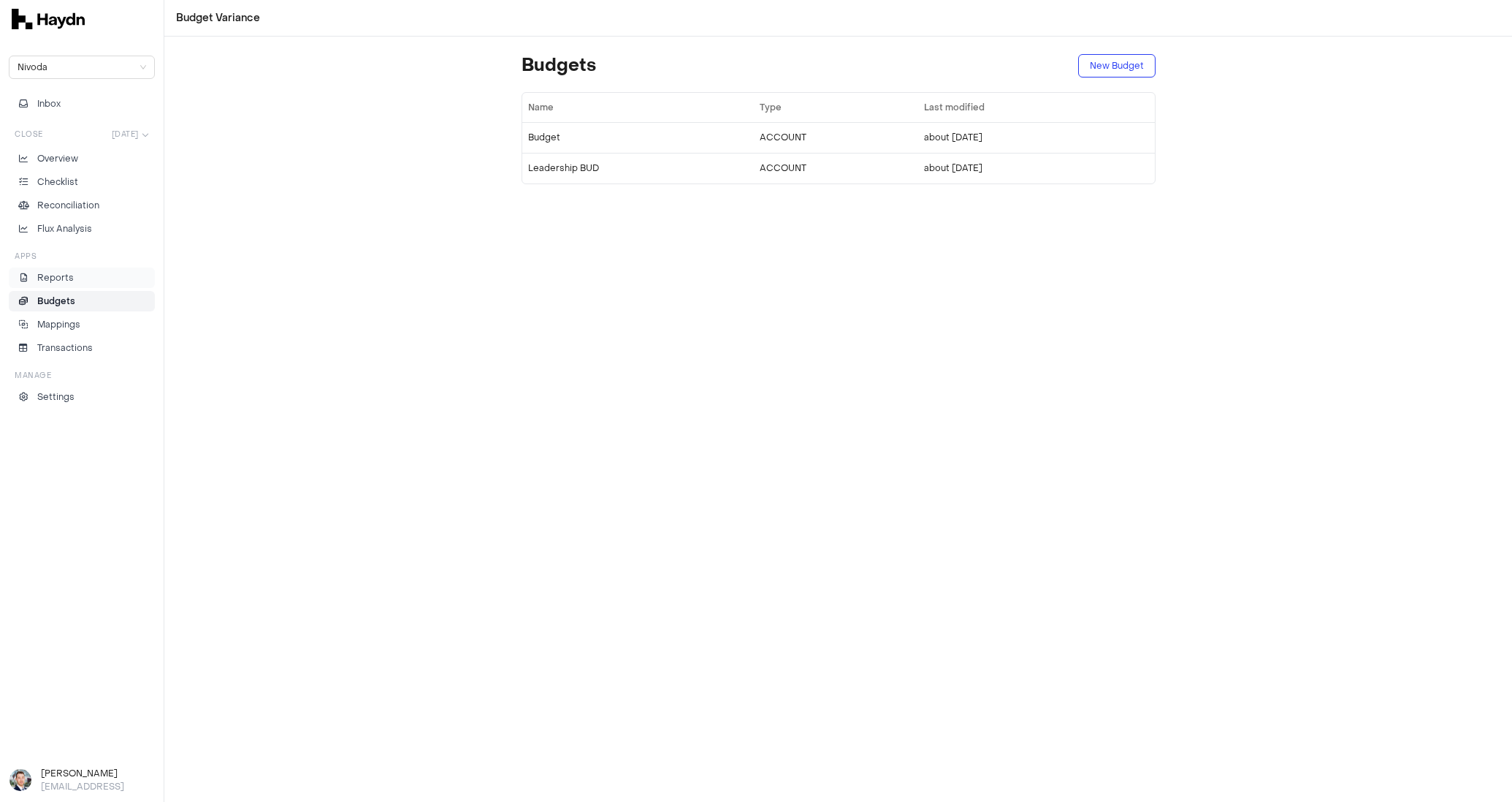
click at [66, 282] on link "Reports" at bounding box center [82, 277] width 146 height 20
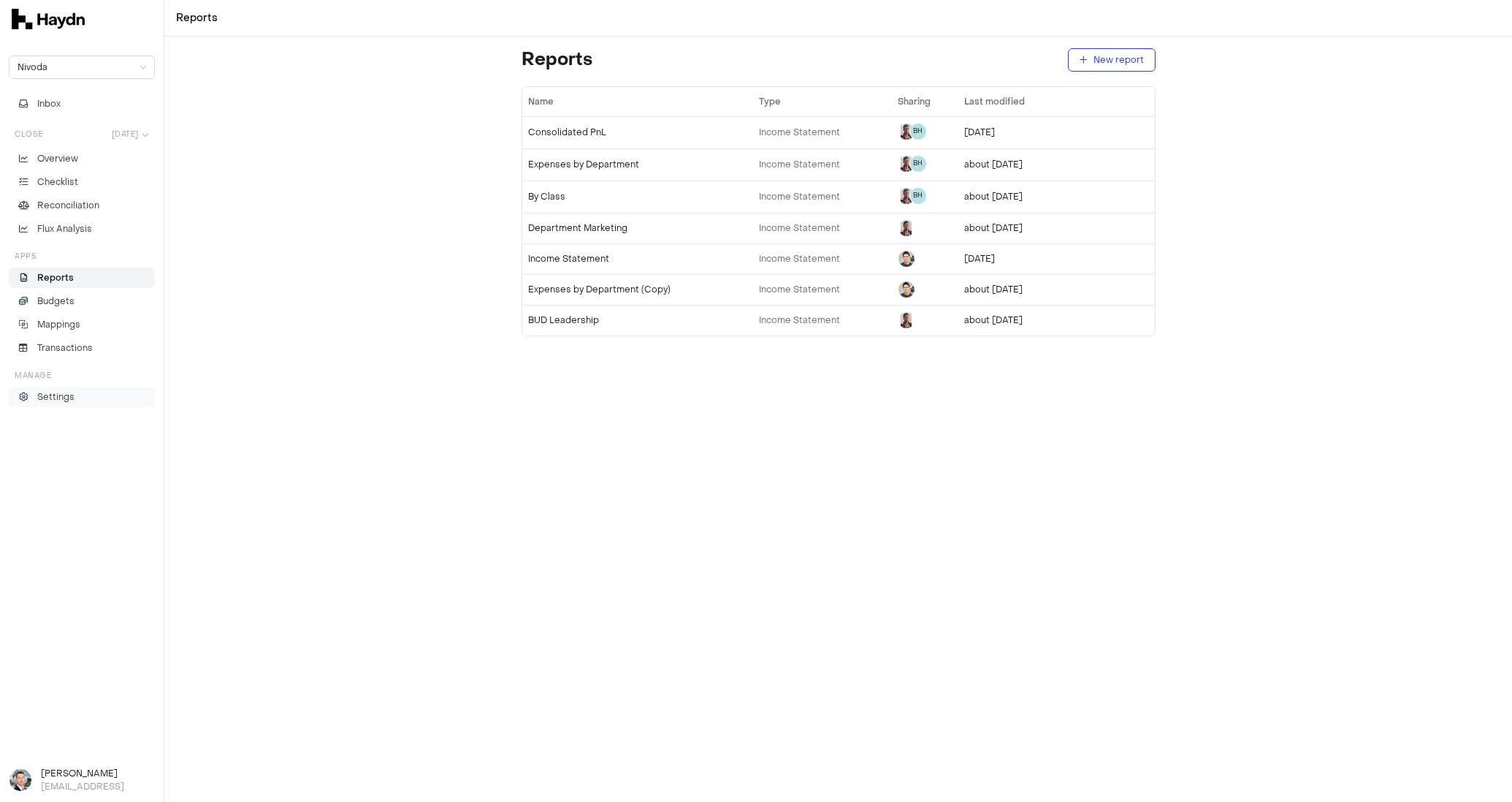
click at [65, 391] on p "Settings" at bounding box center [56, 397] width 37 height 13
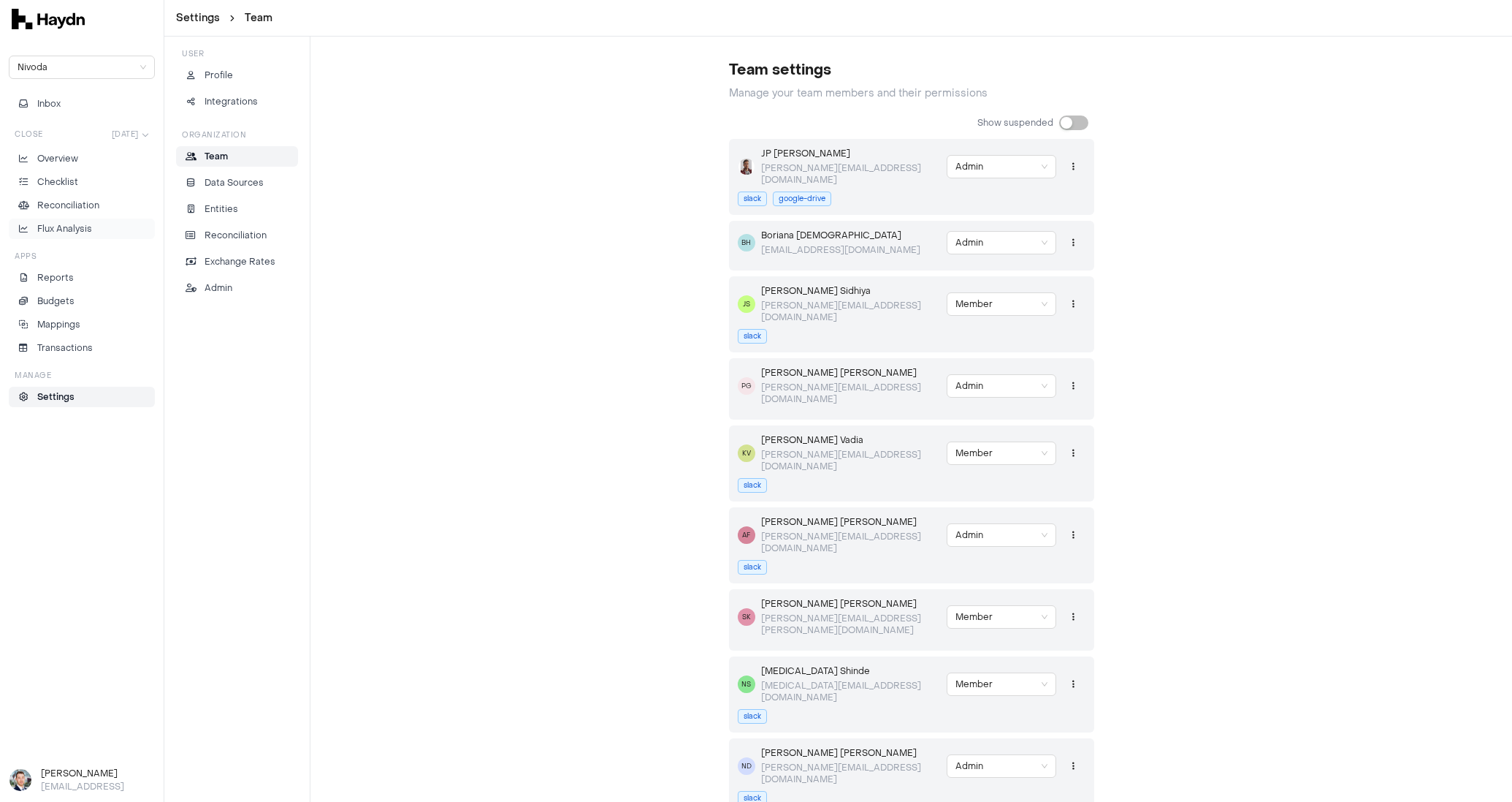
click at [54, 232] on p "Flux Analysis" at bounding box center [64, 228] width 55 height 13
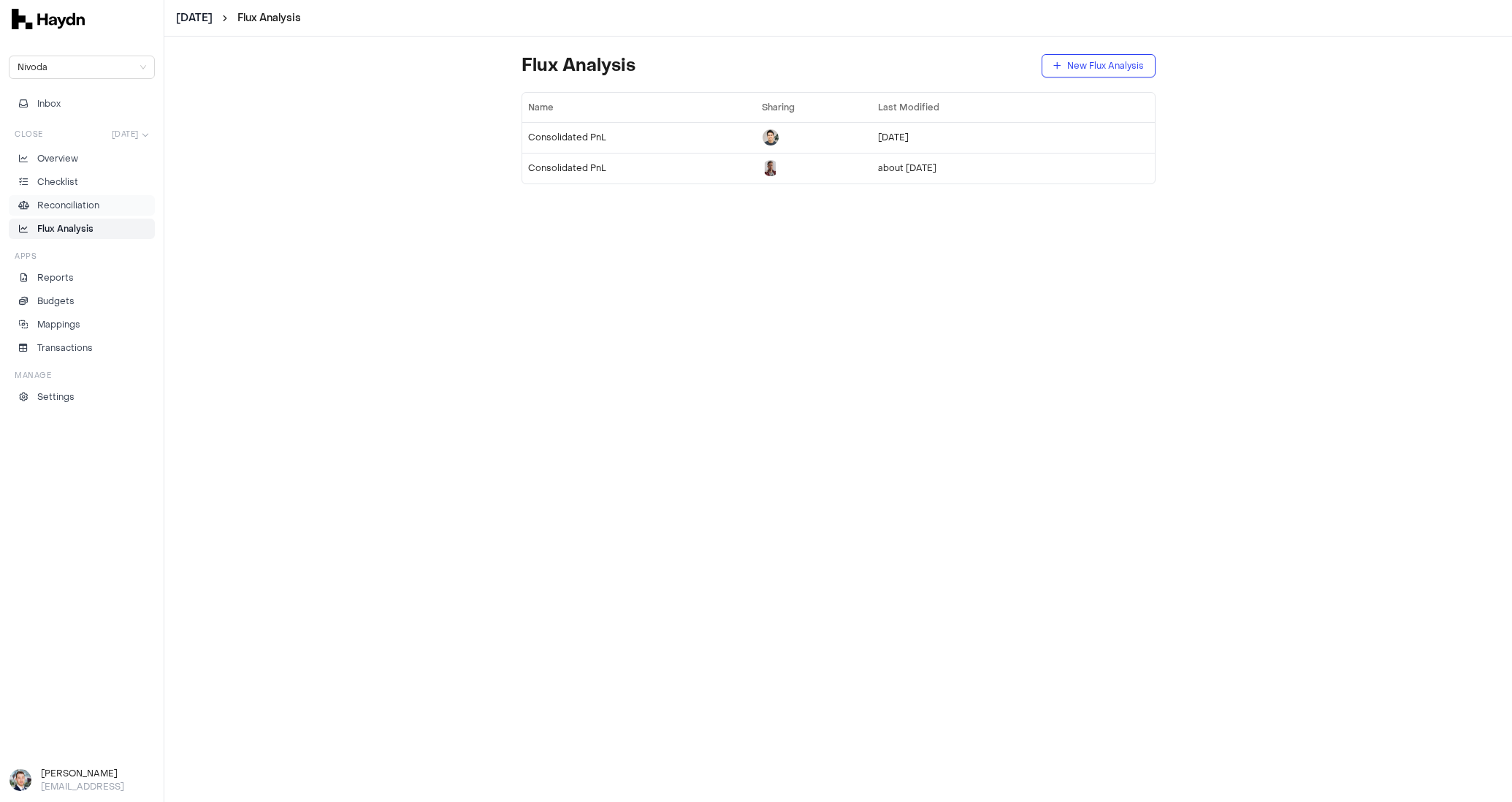
click at [62, 210] on link "Reconciliation" at bounding box center [82, 205] width 146 height 20
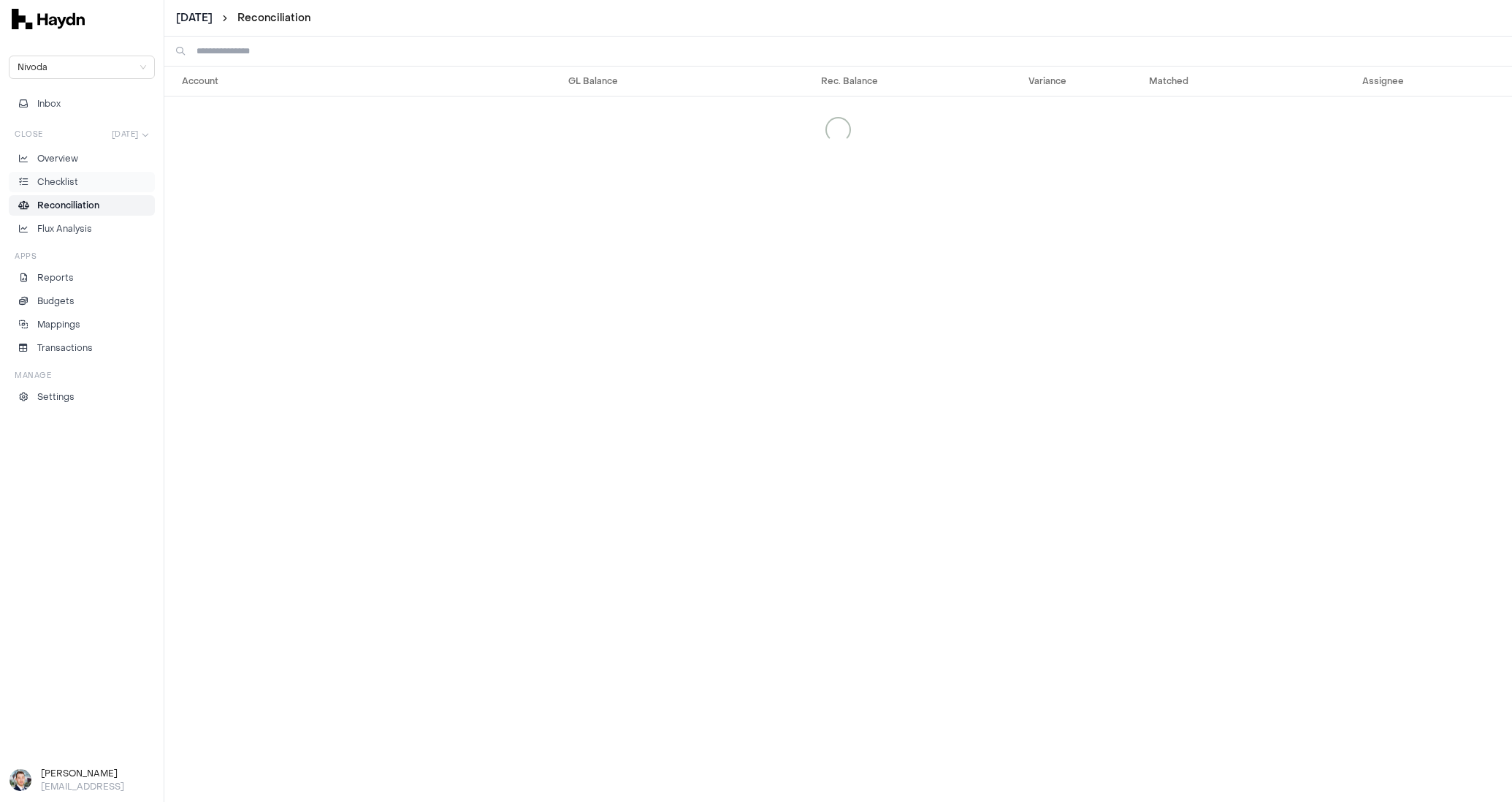
click at [61, 189] on link "Checklist" at bounding box center [82, 181] width 146 height 20
click at [65, 160] on p "Overview" at bounding box center [58, 158] width 41 height 13
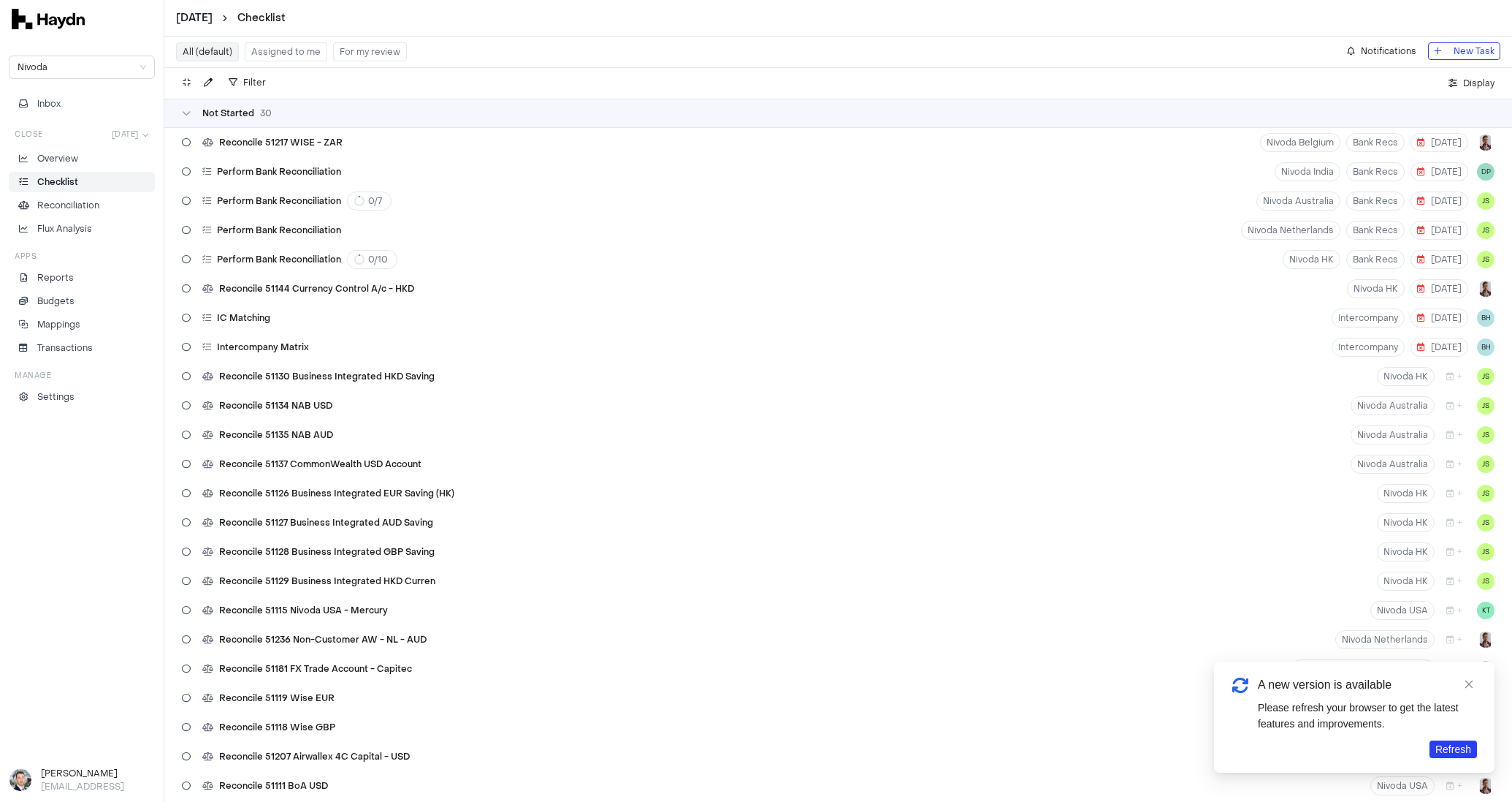
scroll to position [3, 0]
click at [64, 105] on button "Inbox" at bounding box center [82, 103] width 146 height 20
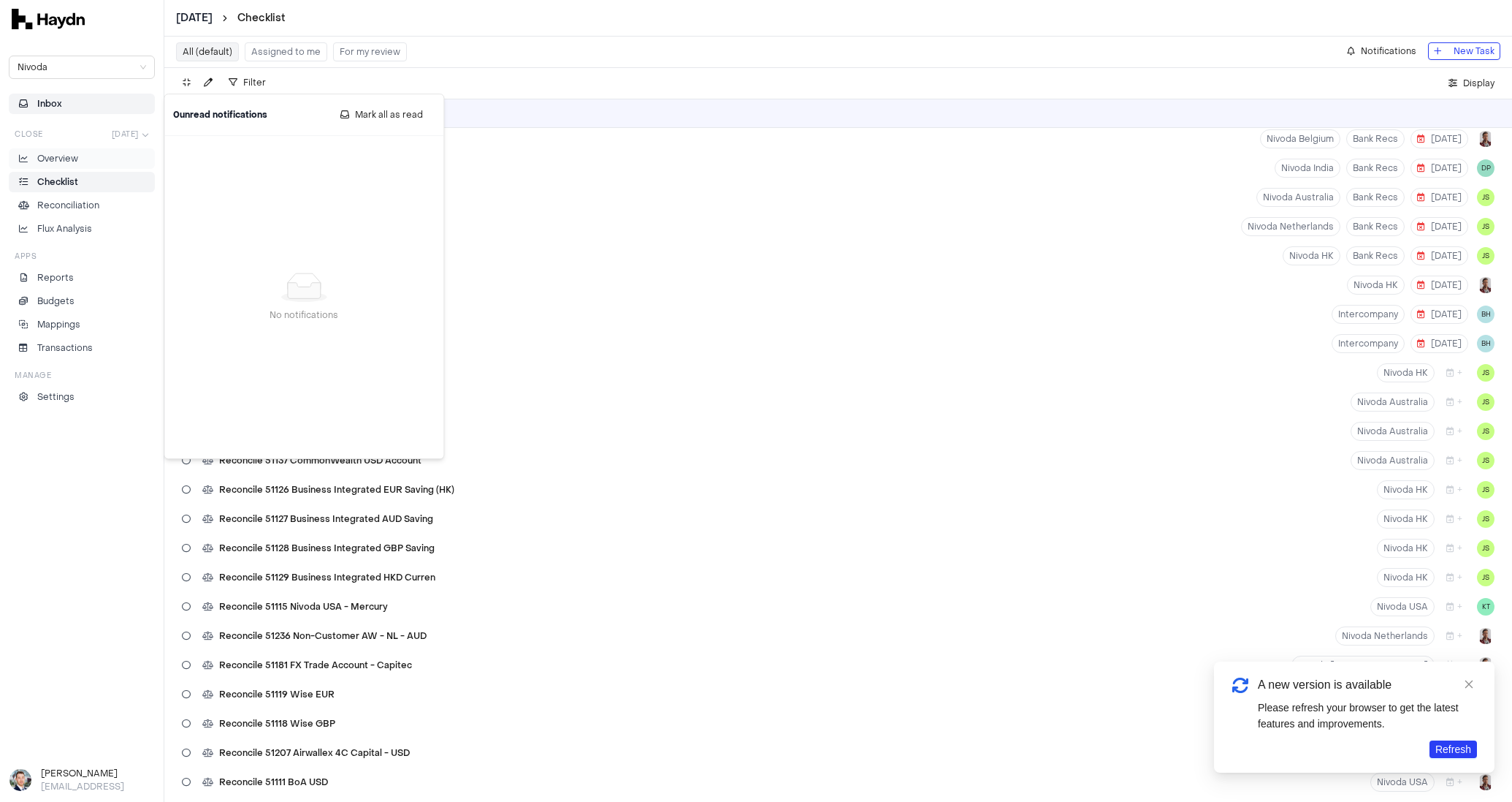
click at [55, 157] on p "Overview" at bounding box center [58, 158] width 41 height 13
